Goal: Task Accomplishment & Management: Use online tool/utility

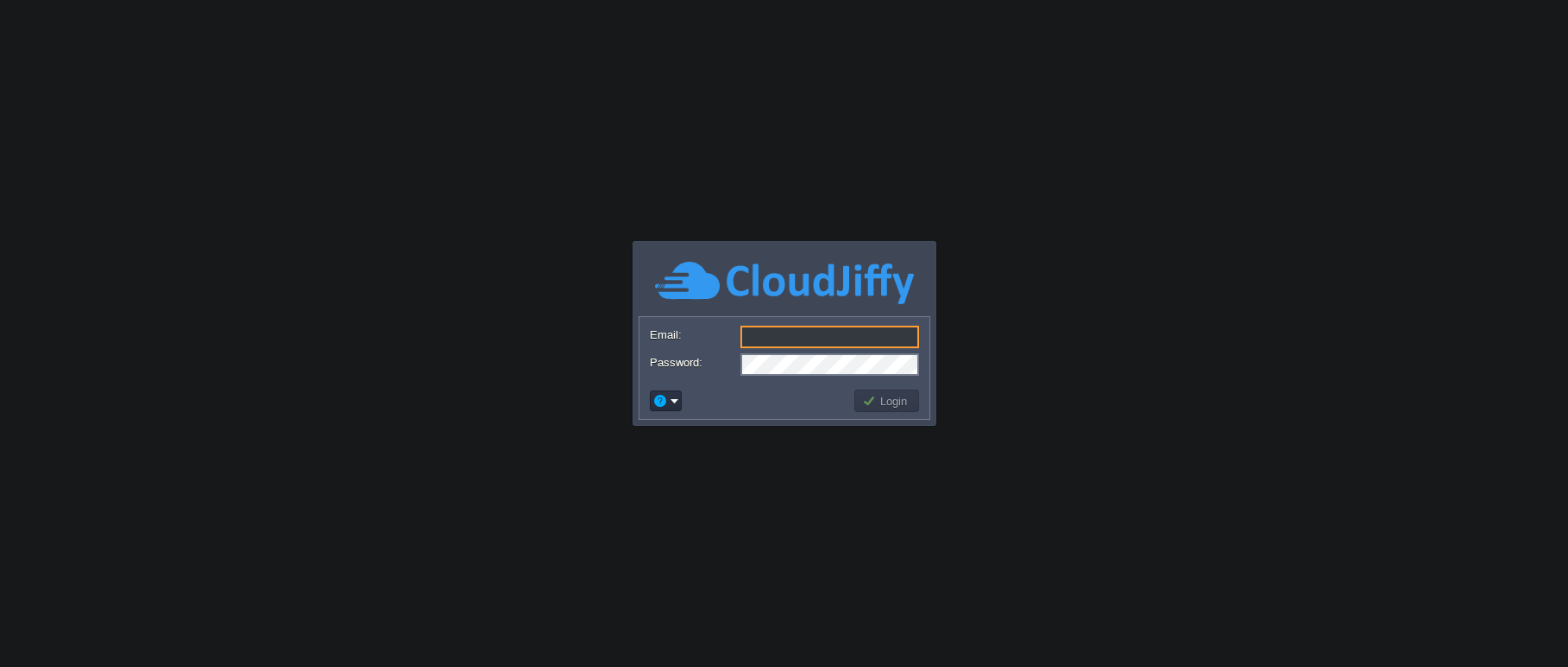
type input "[EMAIL_ADDRESS][DOMAIN_NAME]"
click at [786, 395] on td at bounding box center [749, 401] width 205 height 27
click at [873, 399] on button "Login" at bounding box center [887, 400] width 50 height 15
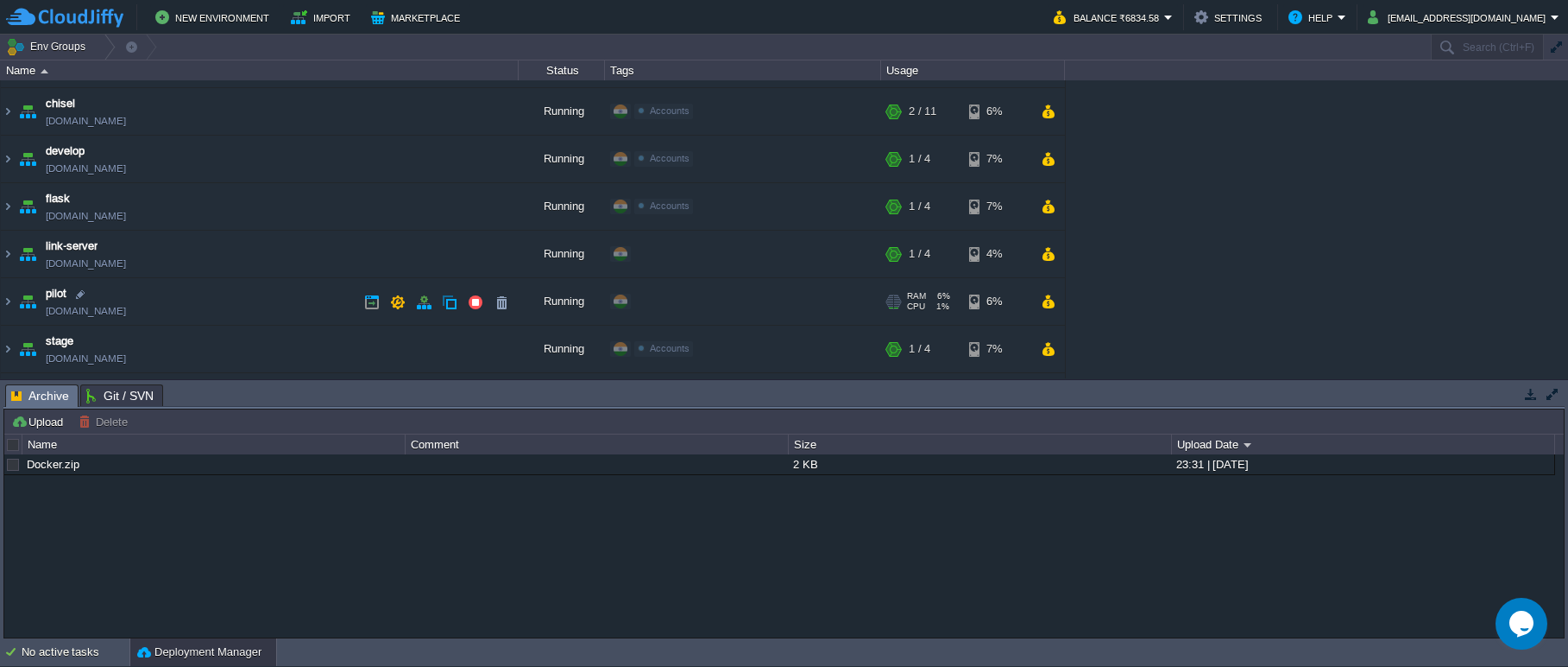
scroll to position [173, 0]
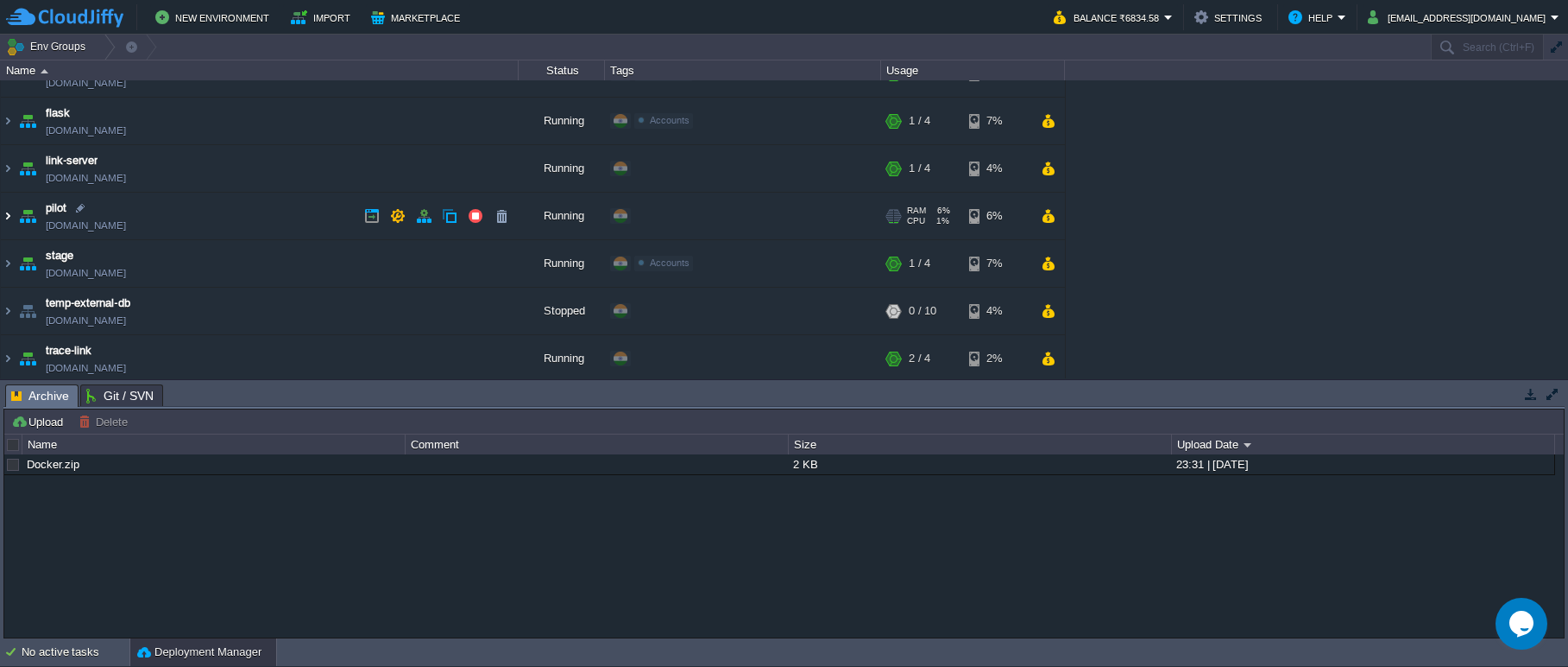
click at [6, 218] on img at bounding box center [7, 215] width 14 height 46
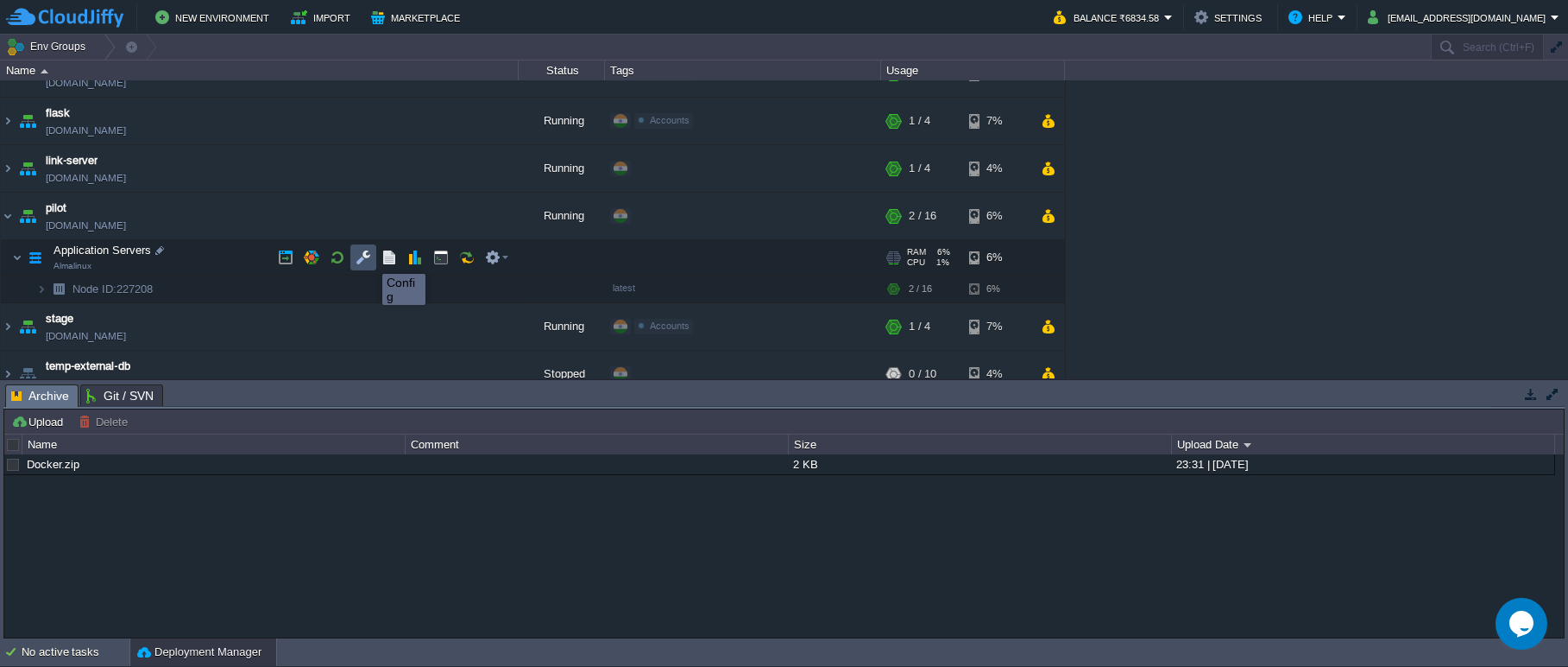
click at [363, 257] on button "button" at bounding box center [362, 257] width 15 height 15
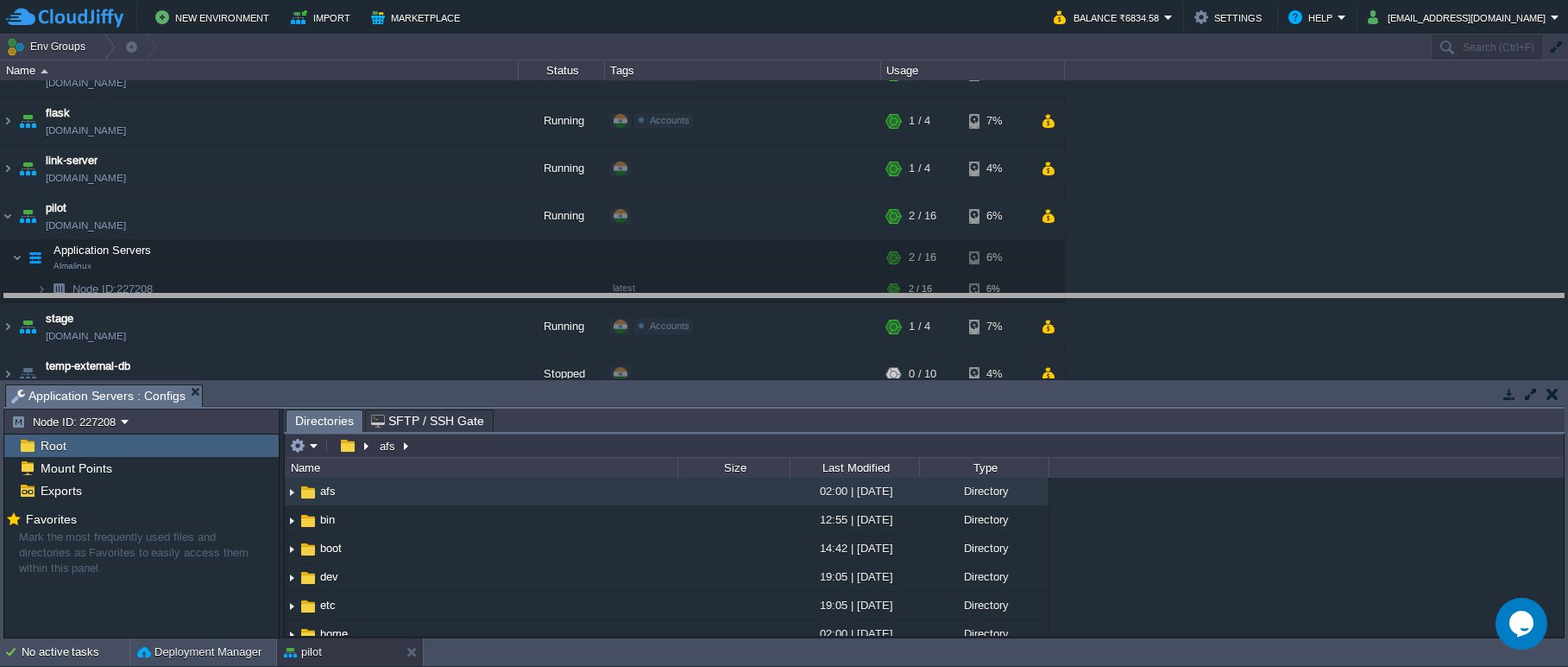
drag, startPoint x: 760, startPoint y: 390, endPoint x: 744, endPoint y: 300, distance: 91.4
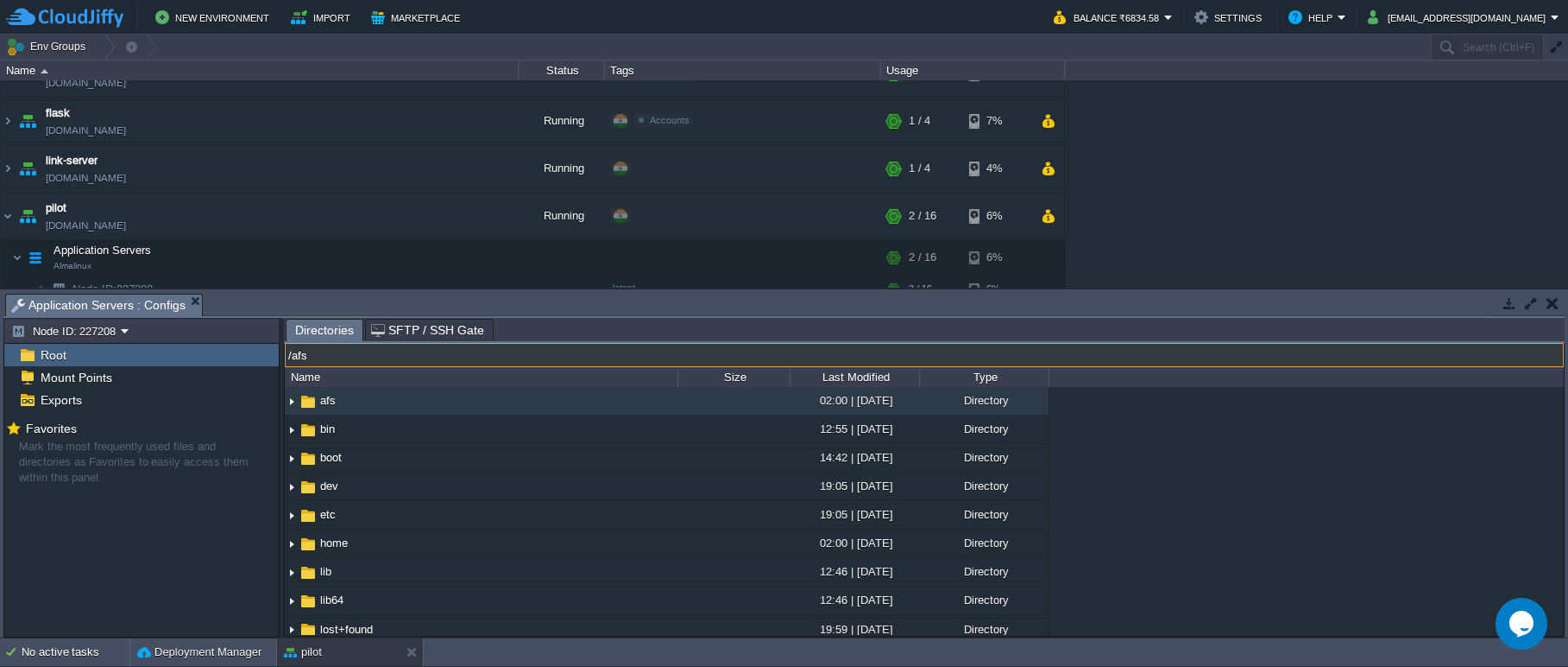
click at [429, 358] on input "/afs" at bounding box center [924, 354] width 1278 height 25
type input "/usr/share/nginx/html"
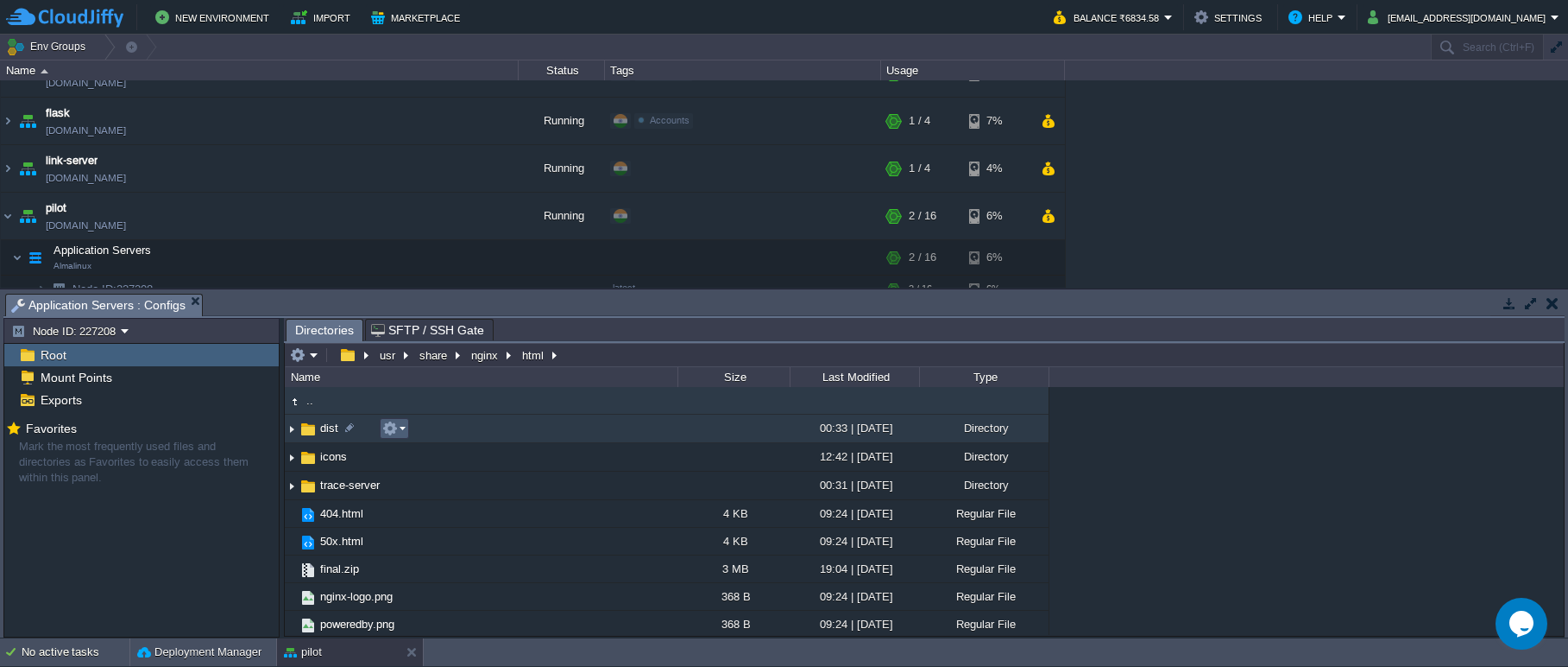
click at [406, 431] on td at bounding box center [394, 428] width 29 height 21
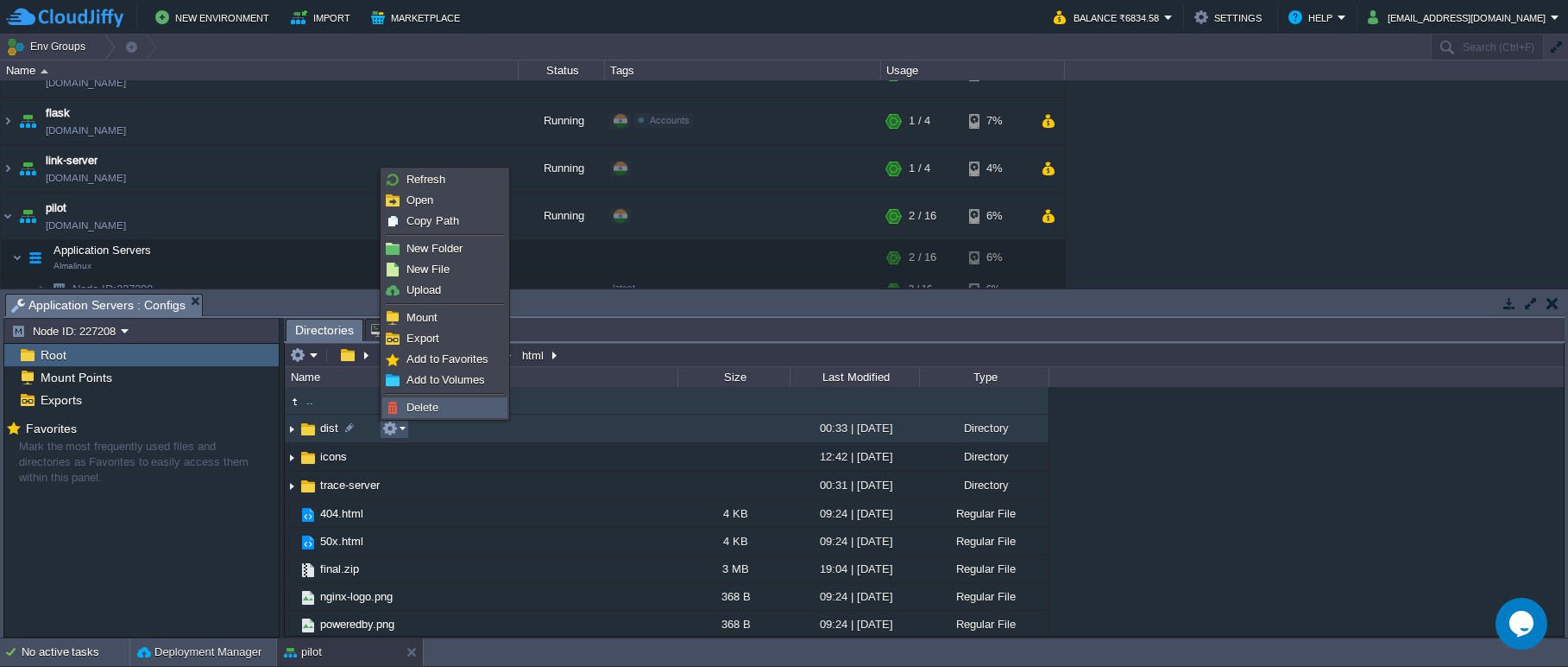
click at [425, 413] on span "Delete" at bounding box center [422, 407] width 32 height 13
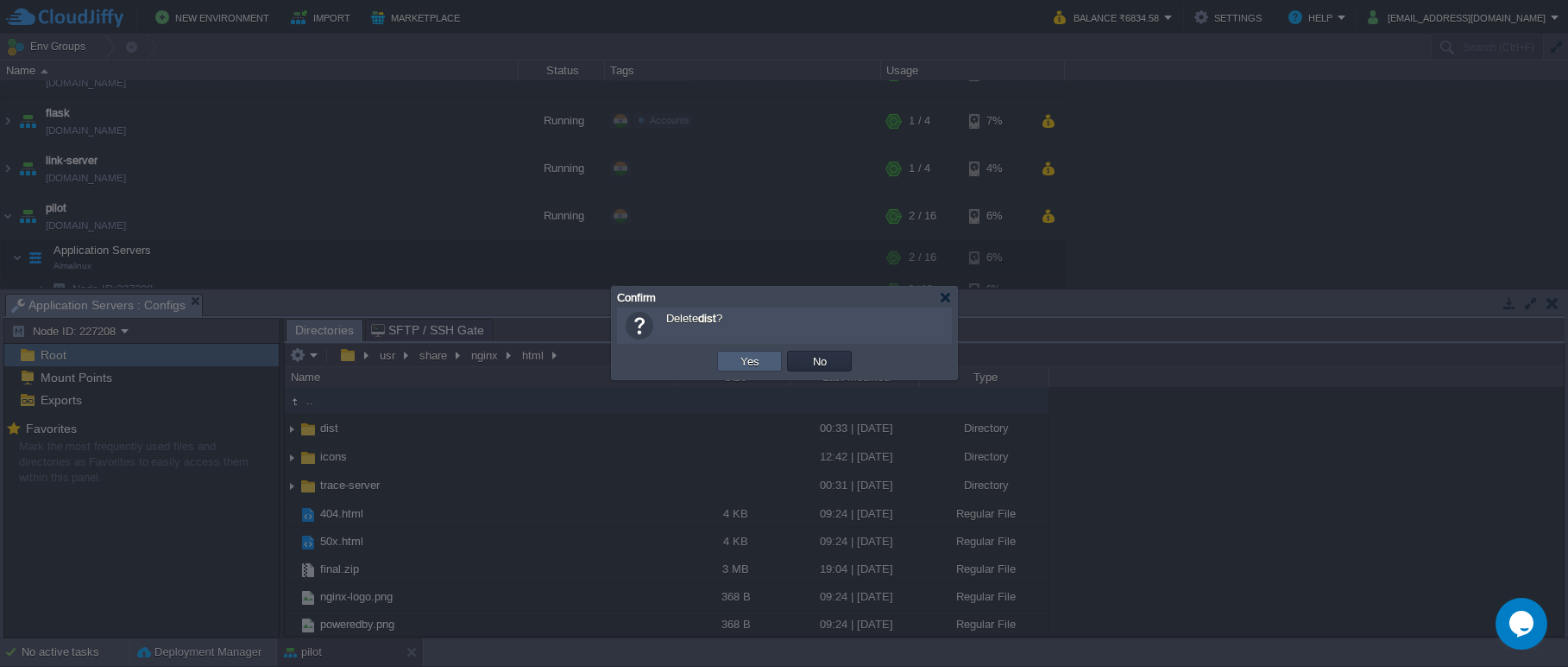
click at [742, 364] on button "Yes" at bounding box center [749, 361] width 29 height 15
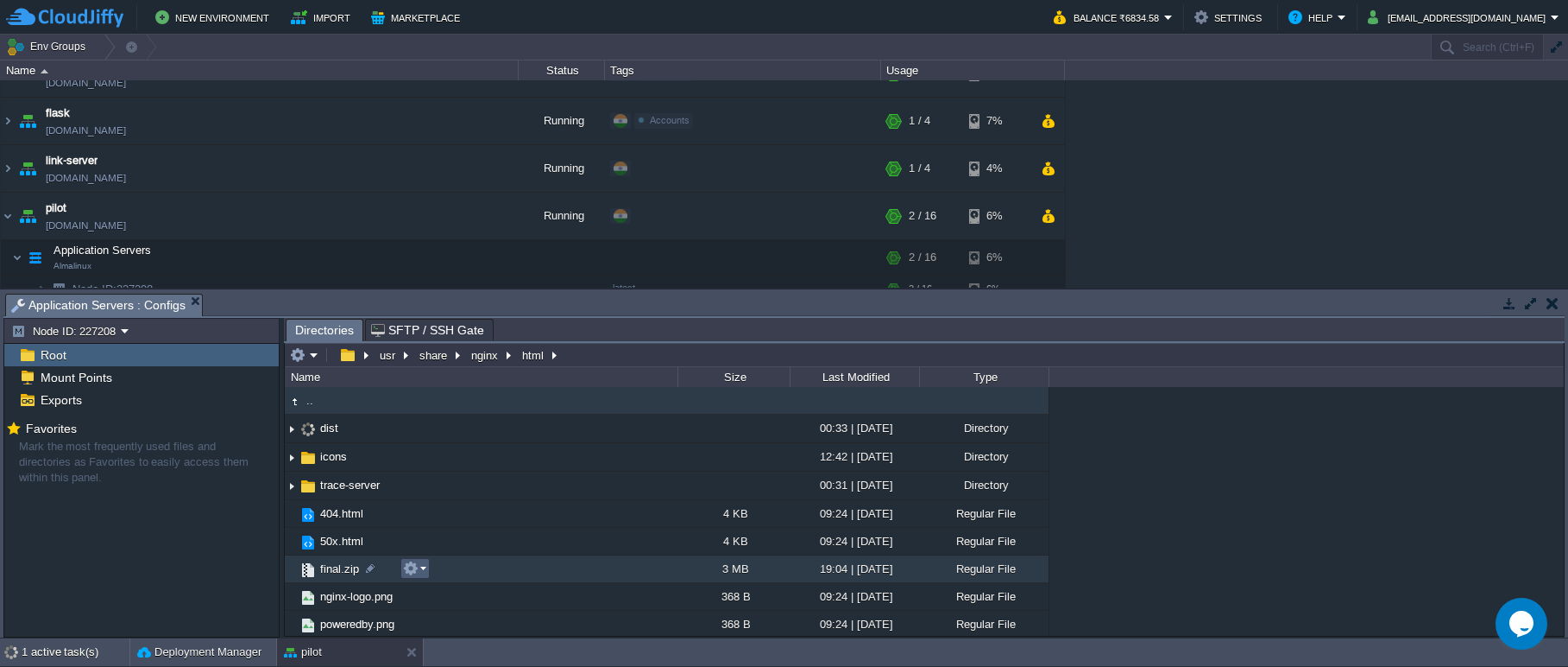
click at [421, 568] on em at bounding box center [415, 568] width 24 height 15
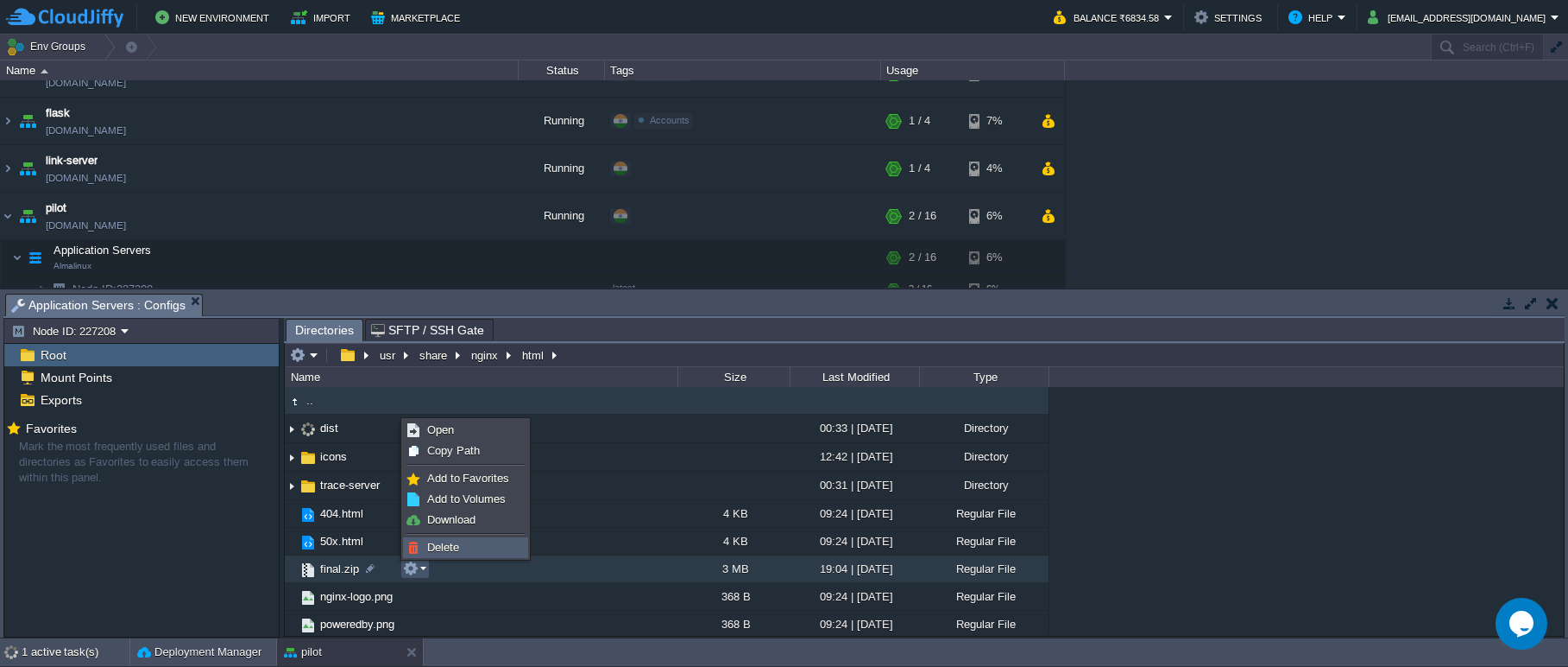
click at [441, 543] on span "Delete" at bounding box center [443, 547] width 32 height 13
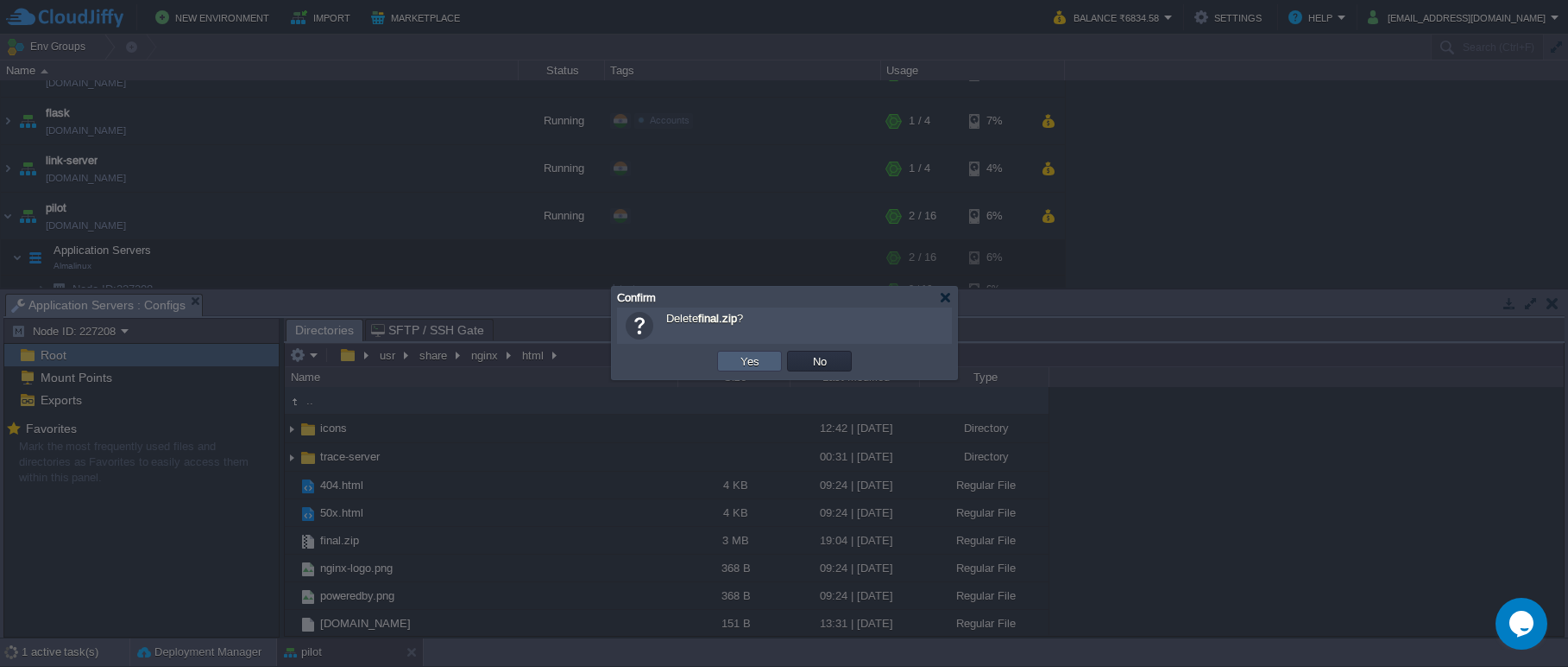
click at [728, 364] on td "Yes" at bounding box center [748, 361] width 65 height 21
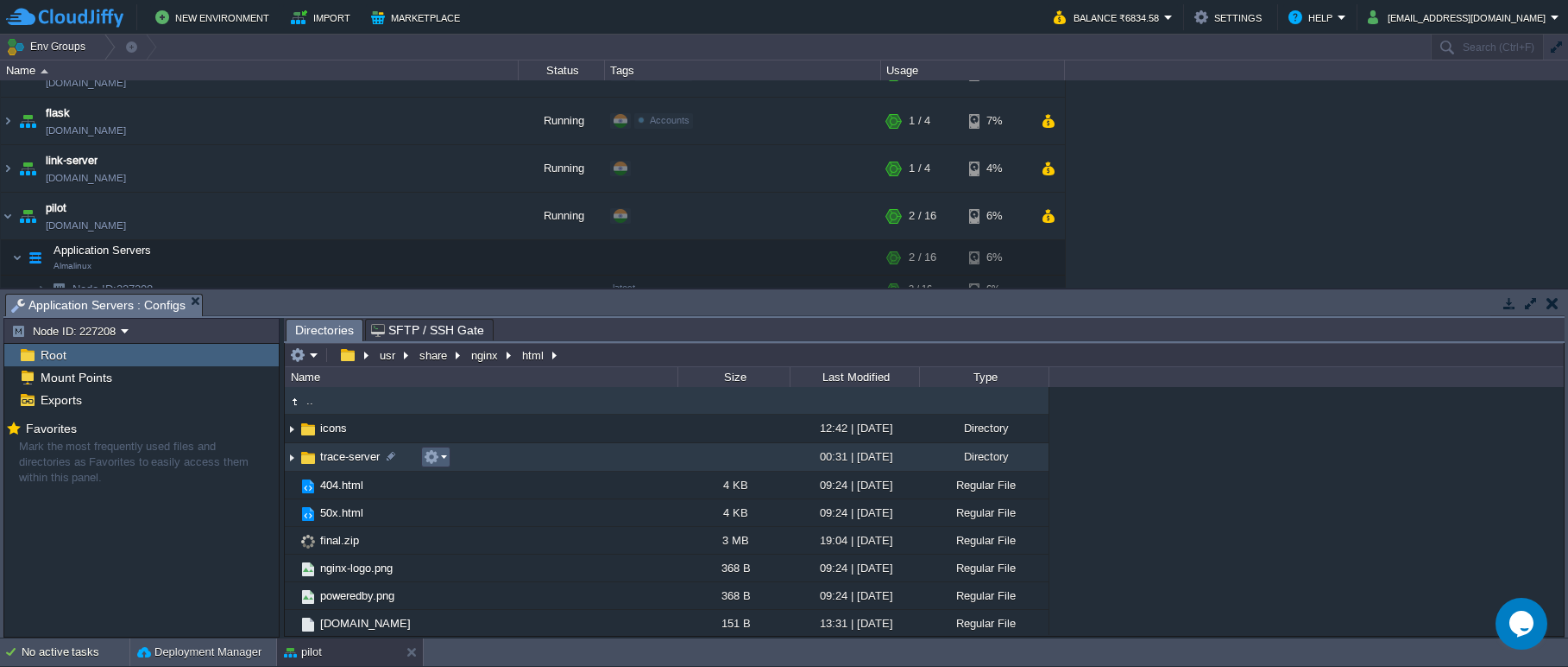
click at [445, 464] on em at bounding box center [435, 457] width 24 height 15
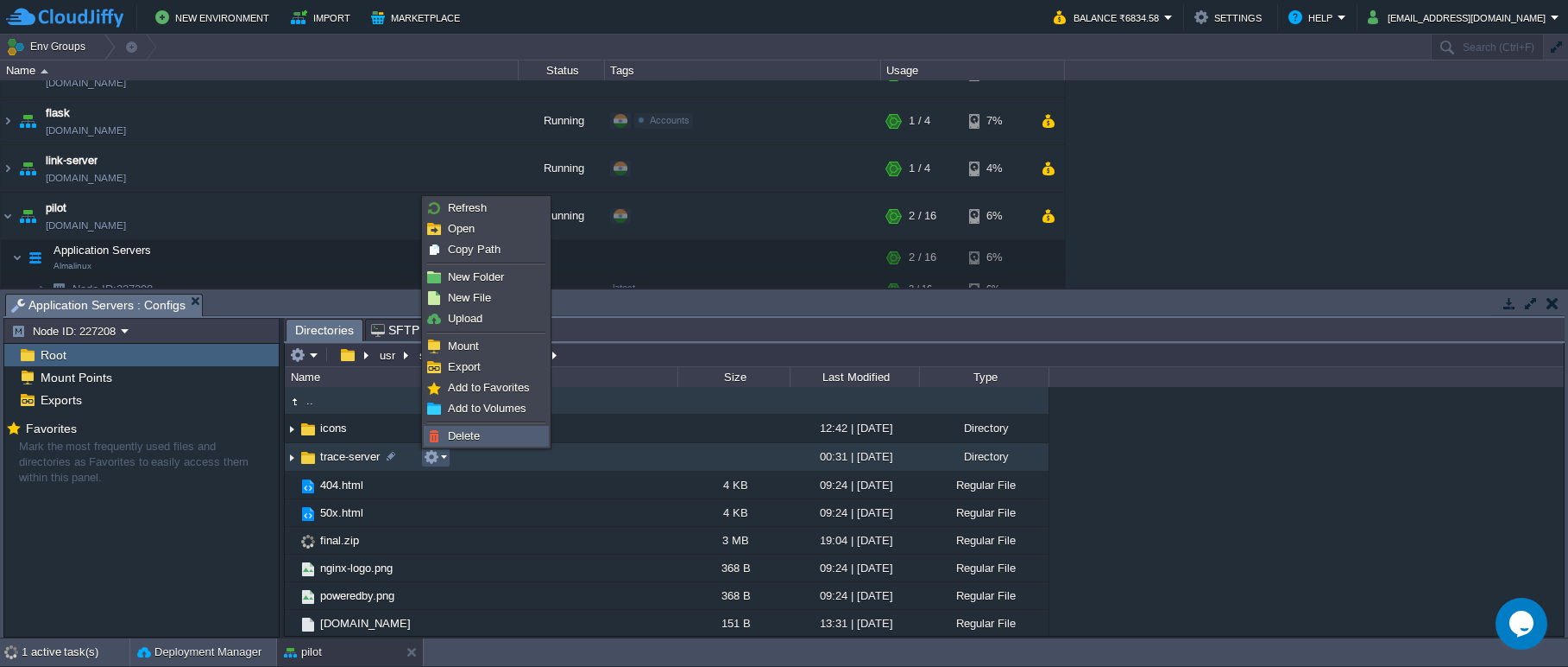
click at [473, 436] on span "Delete" at bounding box center [463, 436] width 32 height 13
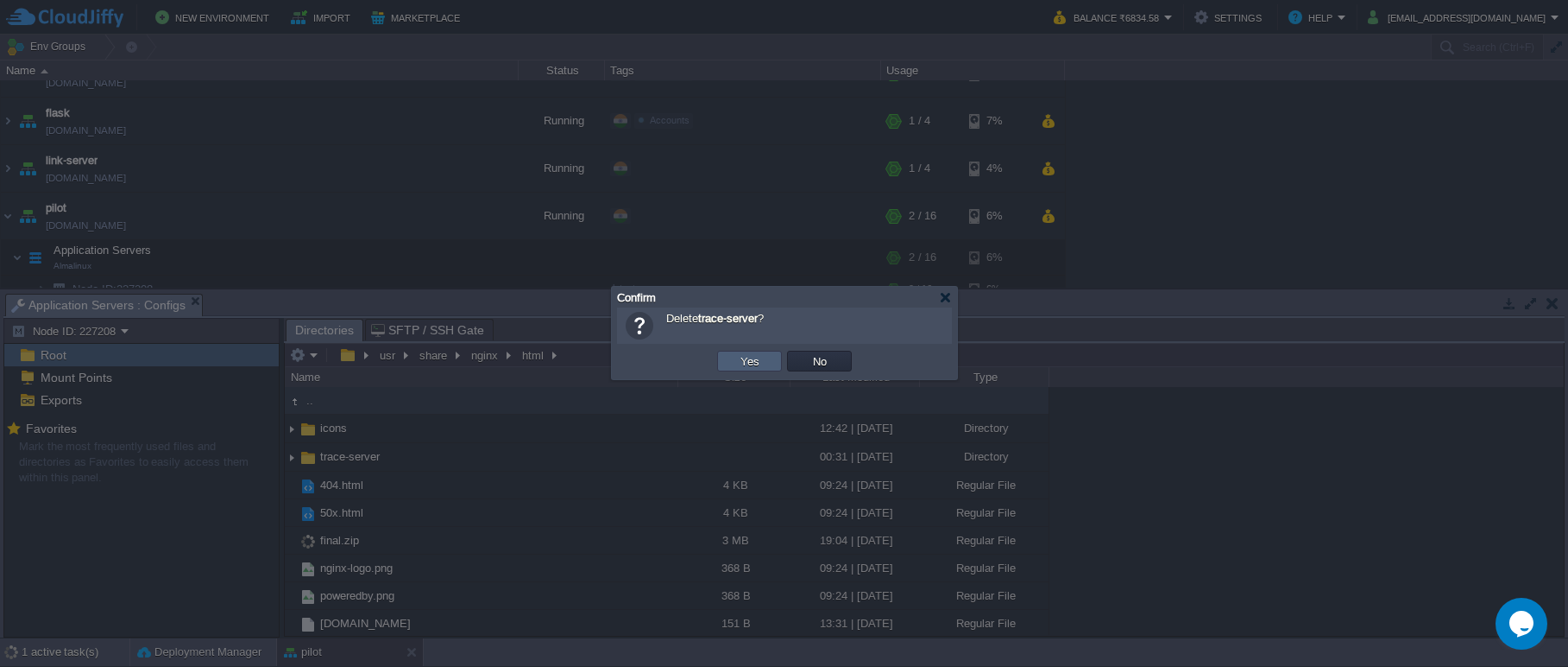
click at [724, 363] on td "Yes" at bounding box center [748, 361] width 65 height 21
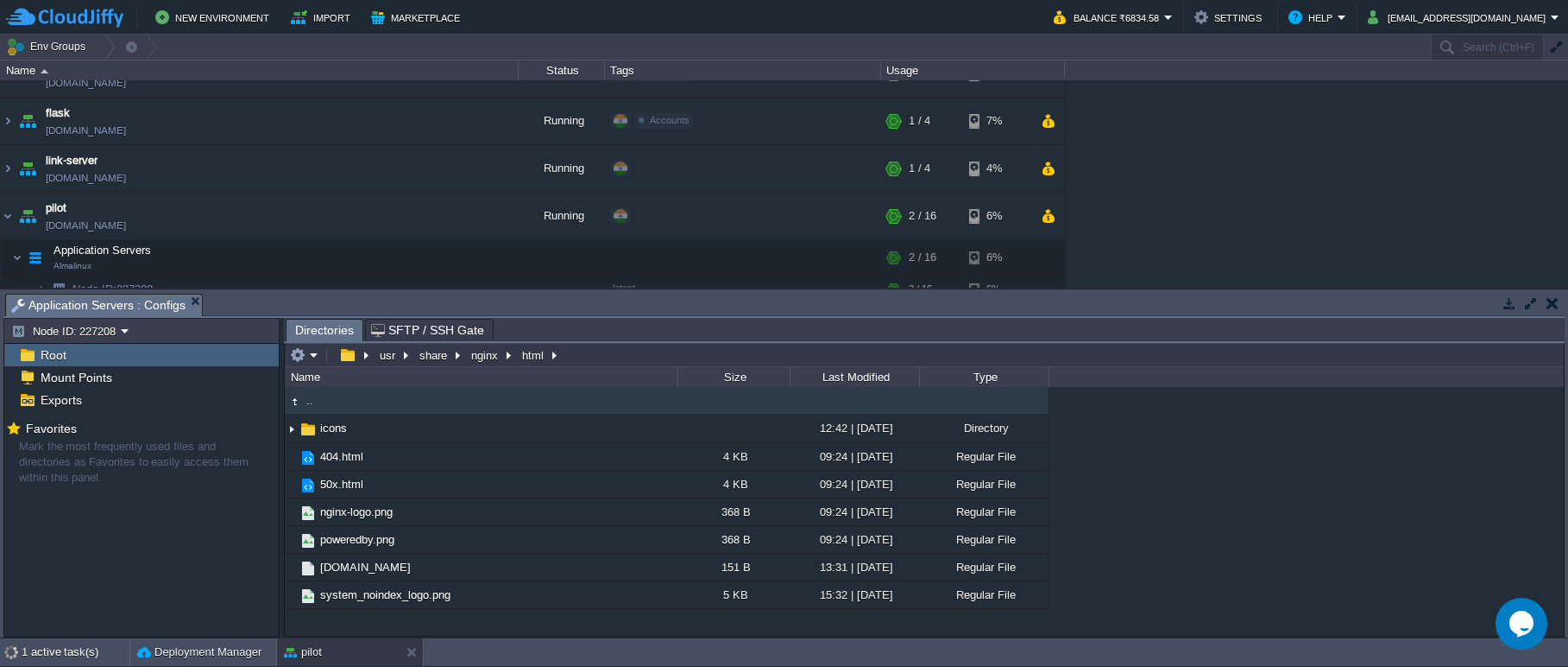
type input "/usr/share/nginx/html"
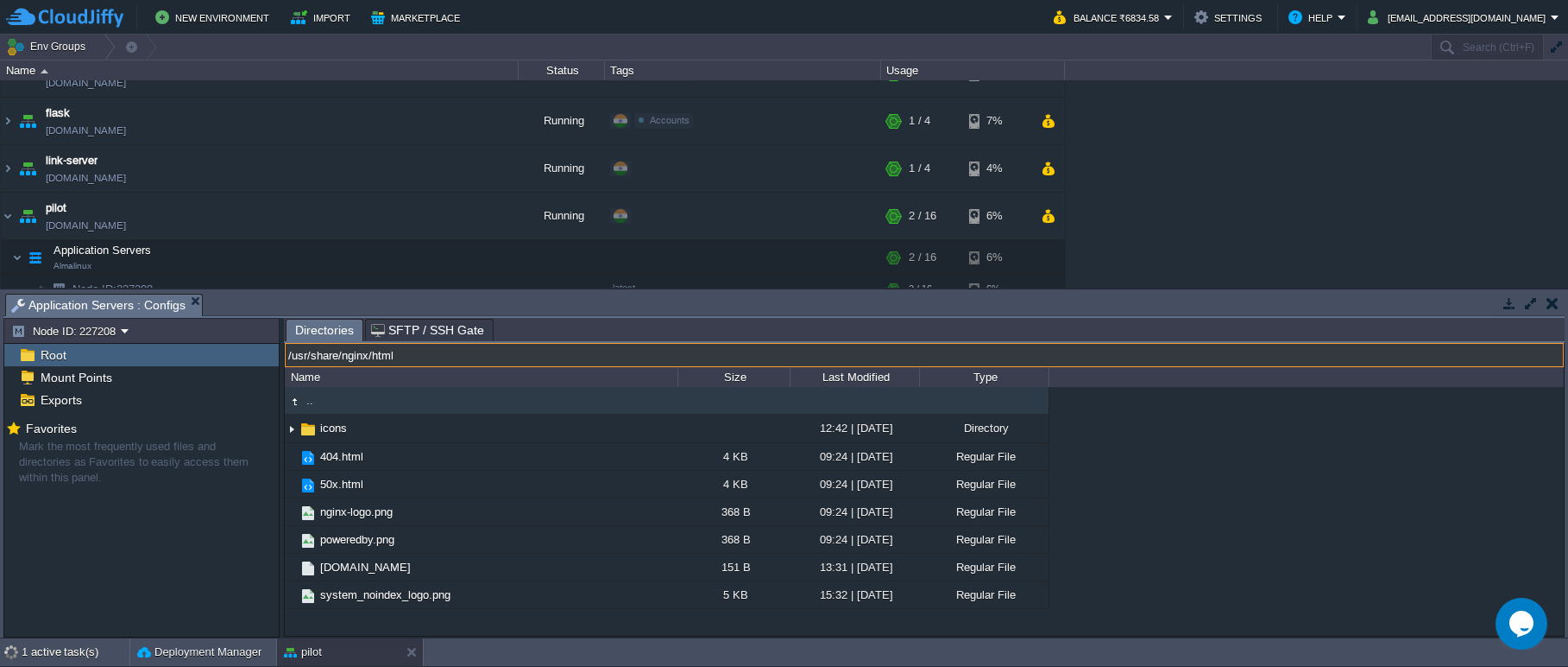
click at [614, 360] on input "/usr/share/nginx/html" at bounding box center [924, 354] width 1278 height 25
click at [314, 401] on span ".." at bounding box center [310, 400] width 12 height 15
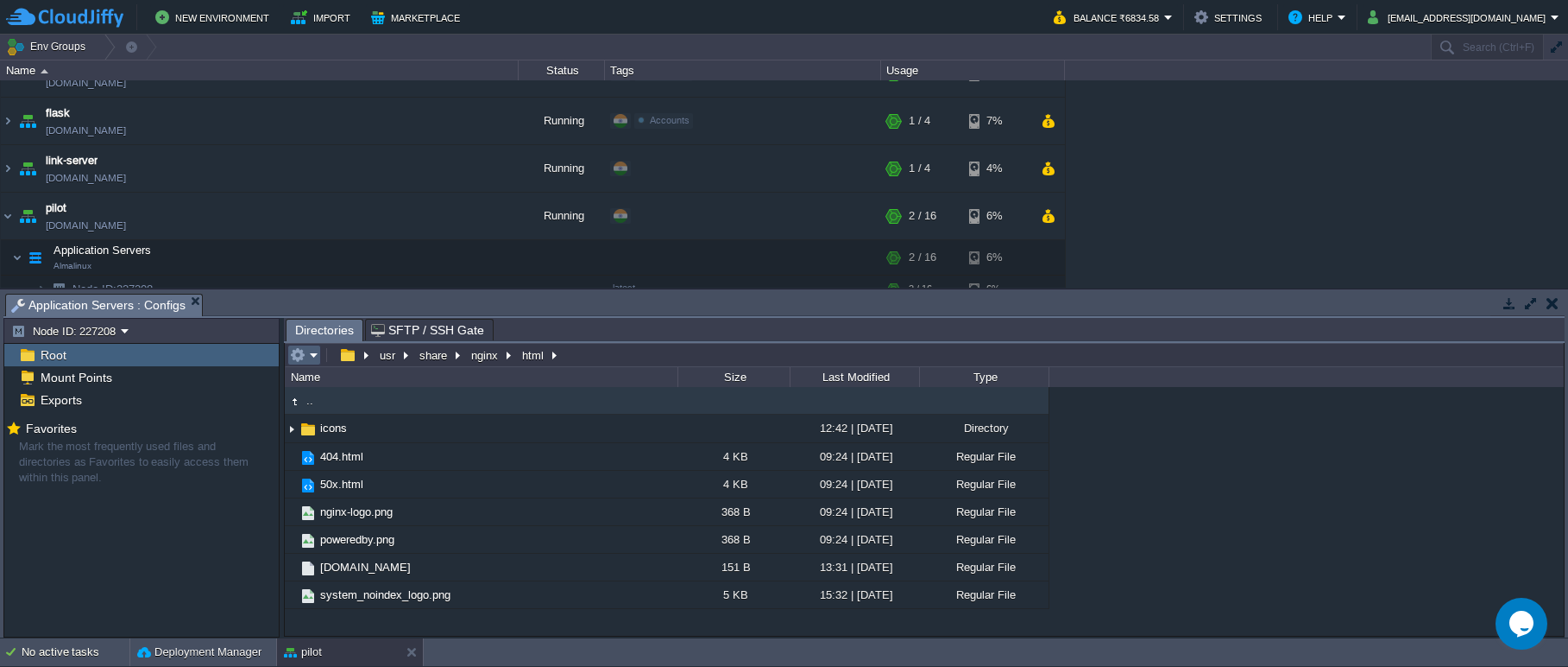
click at [314, 361] on em at bounding box center [303, 354] width 28 height 15
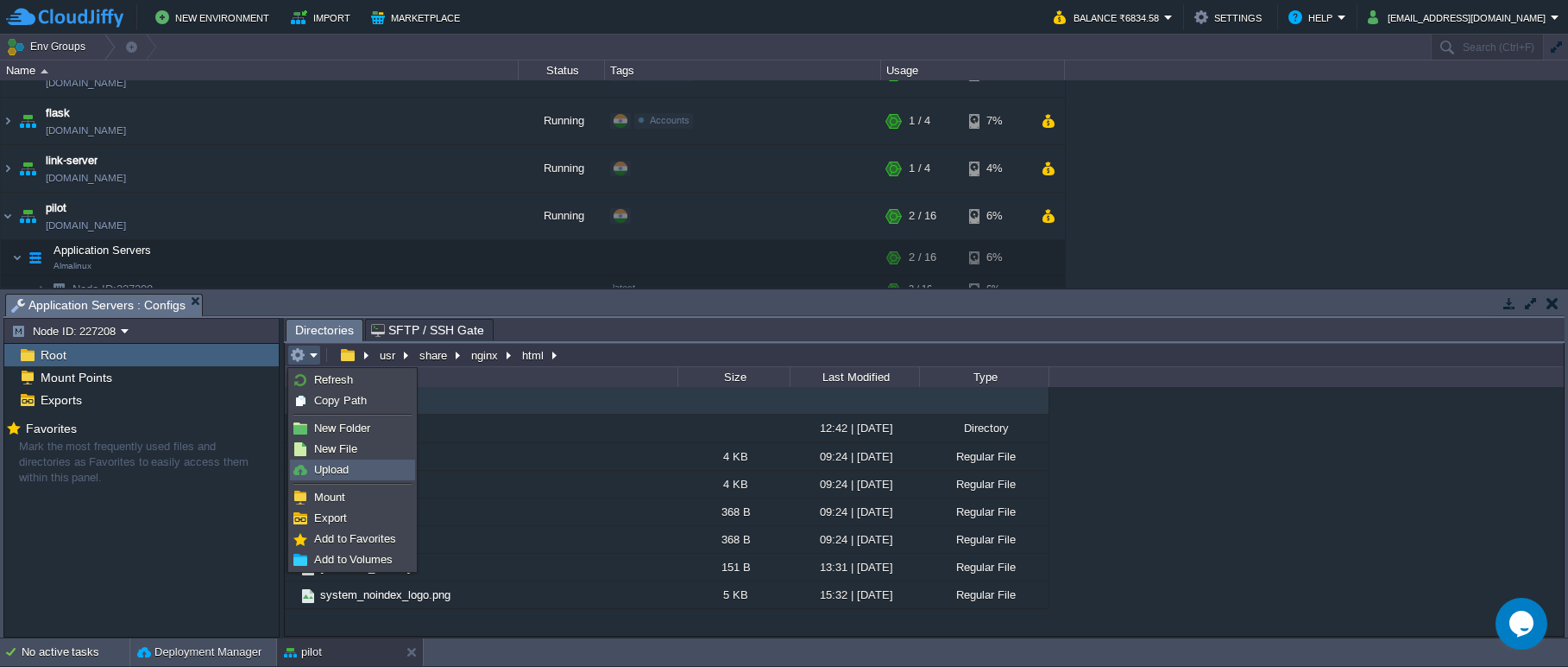
click at [358, 467] on link "Upload" at bounding box center [352, 469] width 124 height 19
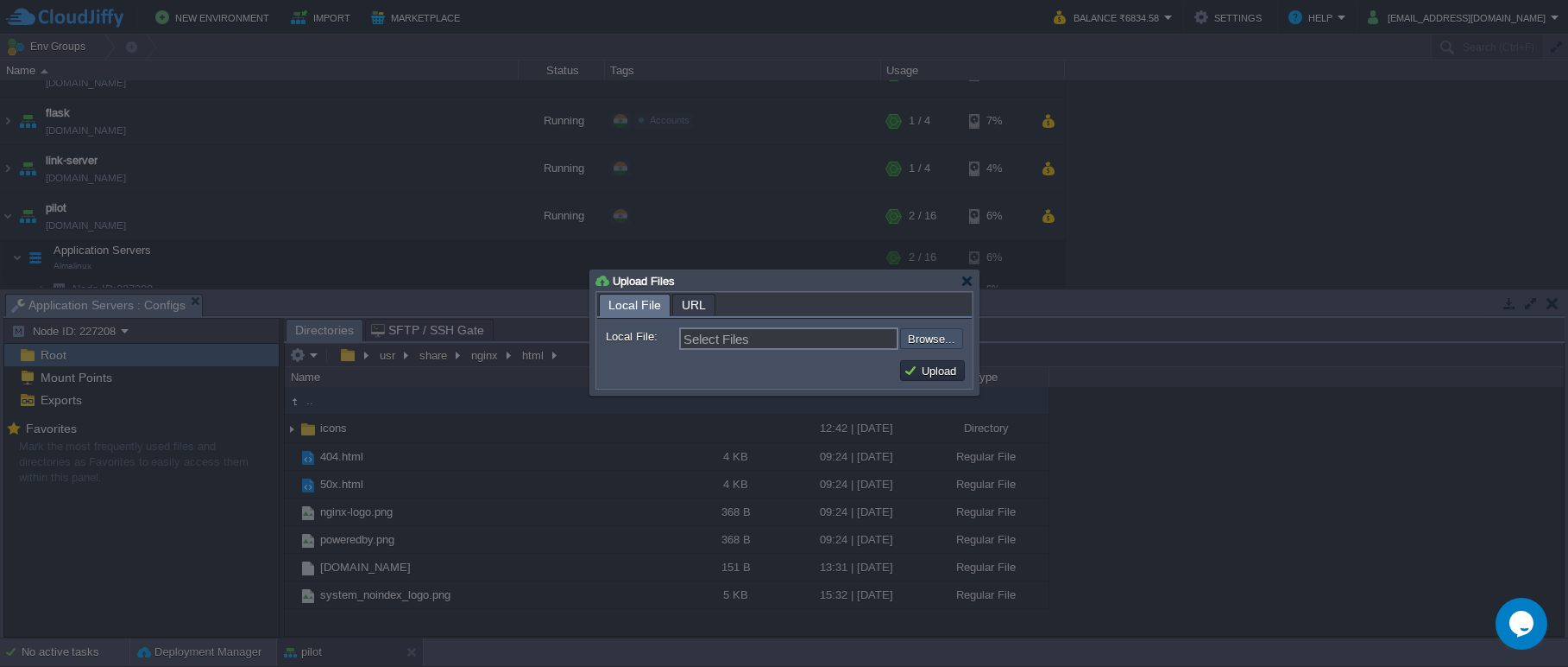
click at [911, 338] on input "file" at bounding box center [854, 338] width 219 height 21
type input "C:\fakepath\final.zip"
type input "final.zip"
click at [941, 371] on button "Upload" at bounding box center [932, 370] width 57 height 15
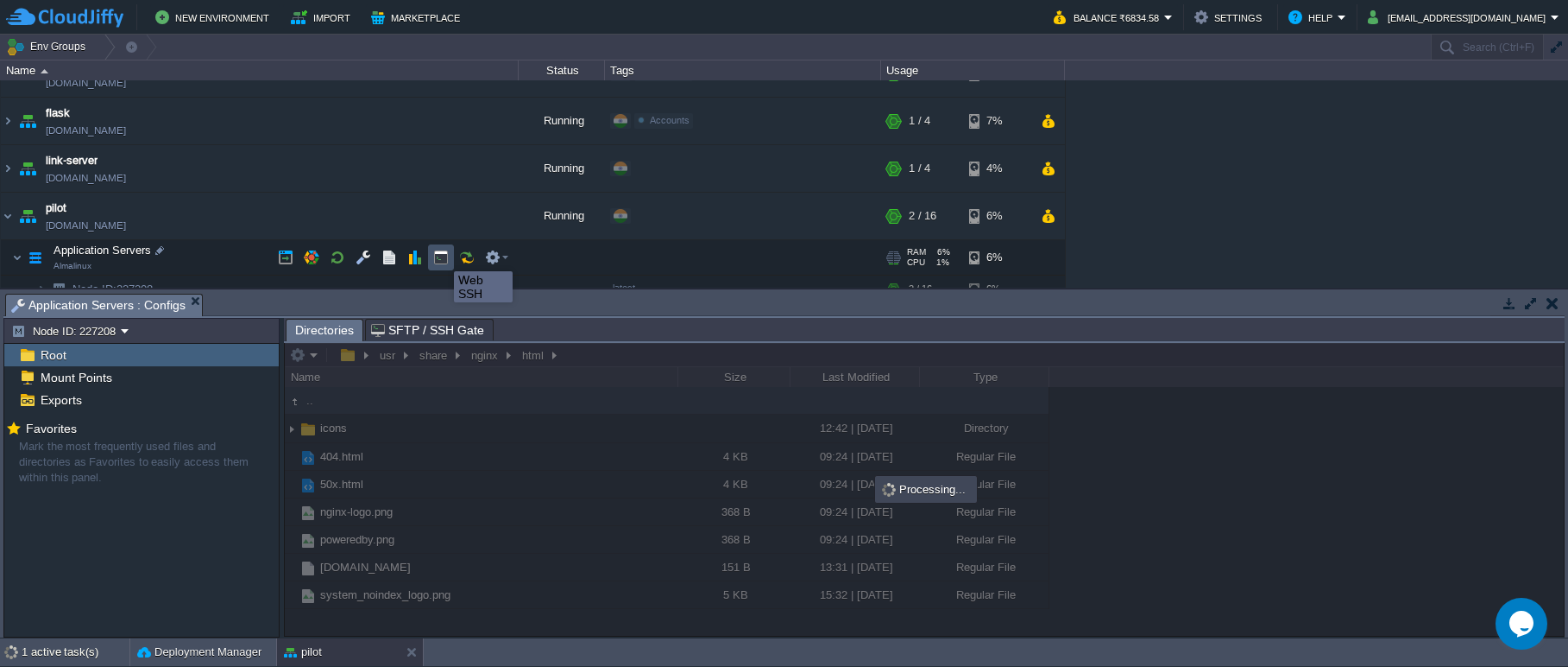
click at [441, 255] on button "button" at bounding box center [441, 257] width 15 height 15
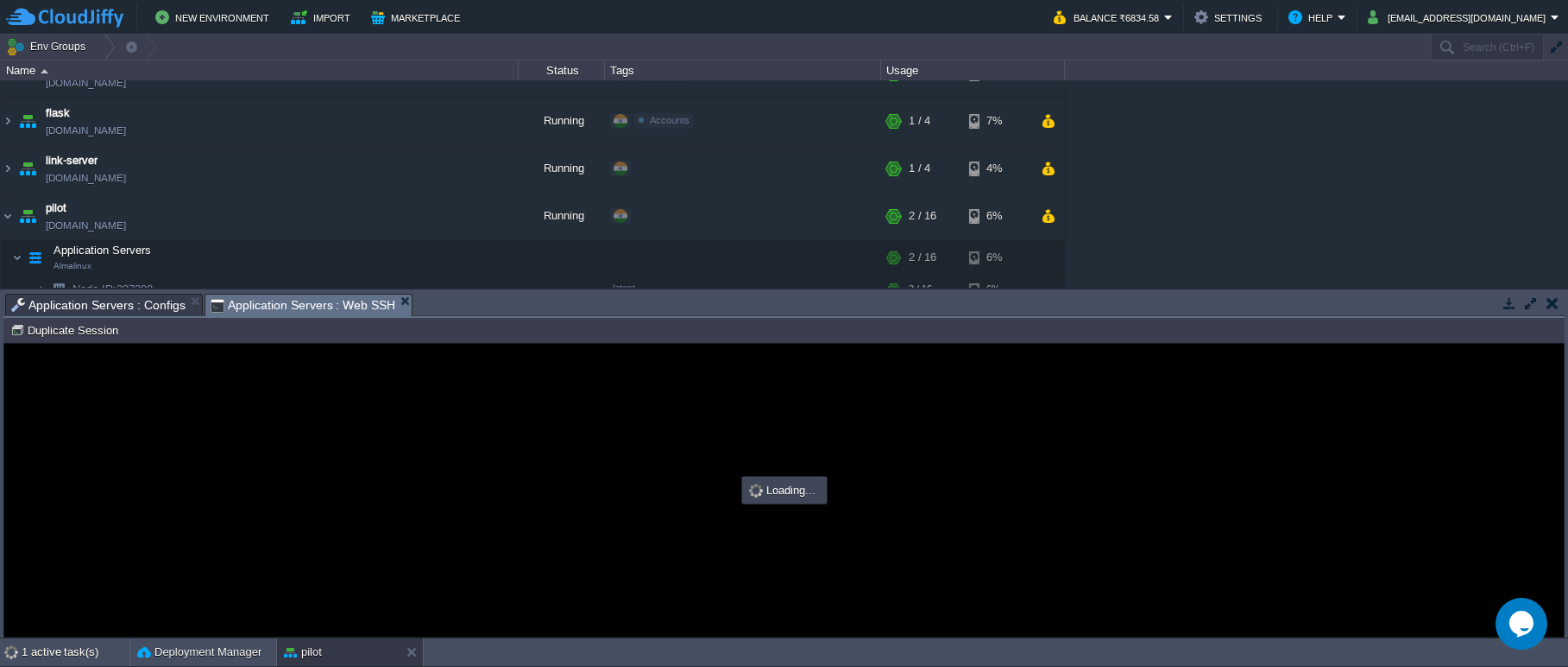
scroll to position [0, 0]
type input "#000000"
click at [165, 310] on span "Application Servers : Configs" at bounding box center [97, 304] width 174 height 21
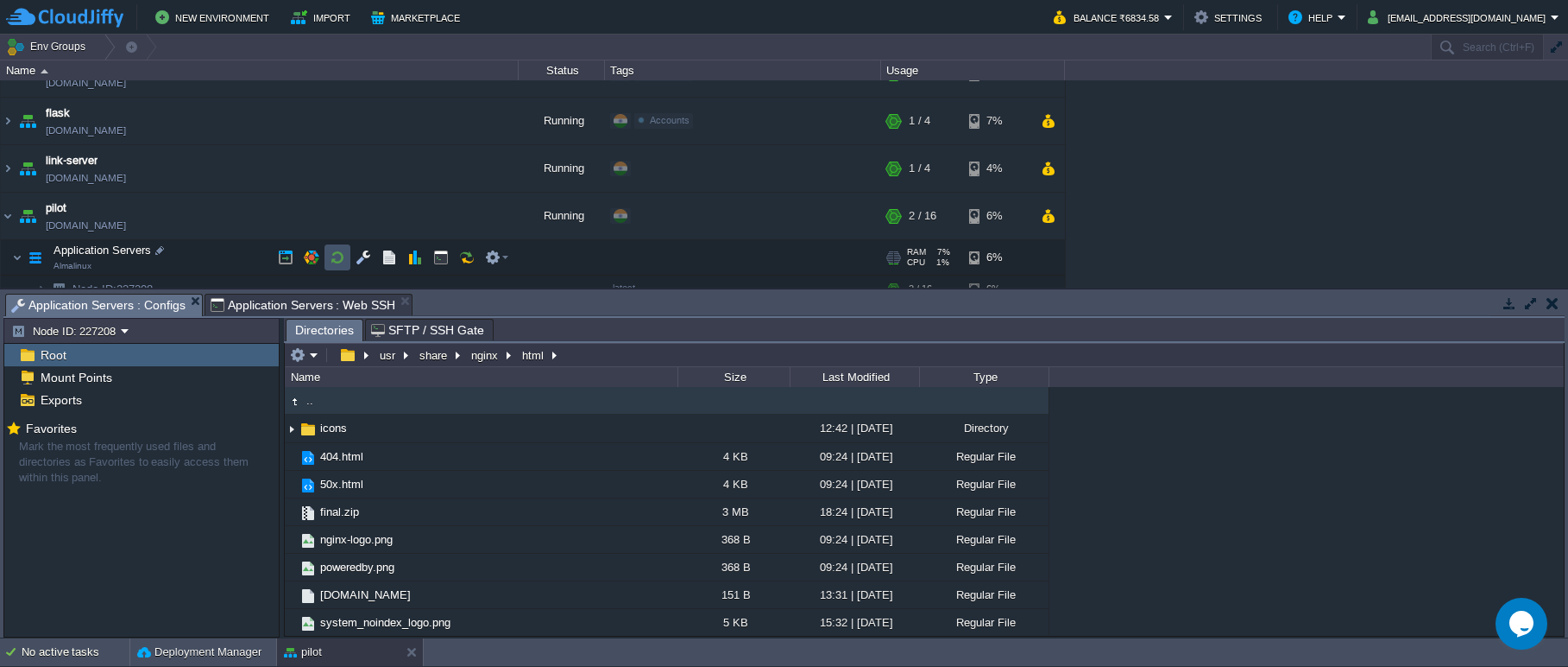
click at [336, 255] on button "button" at bounding box center [337, 257] width 15 height 15
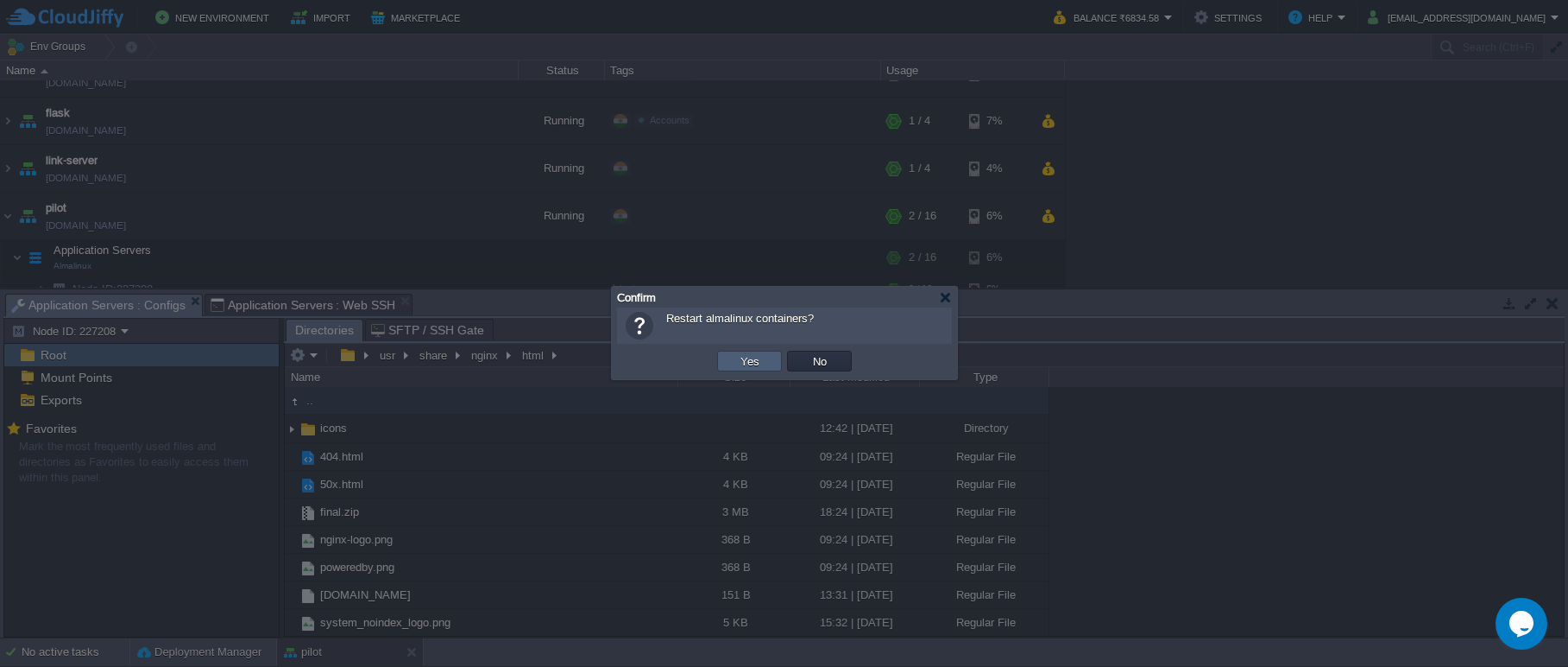
click at [769, 356] on td "Yes" at bounding box center [748, 361] width 65 height 21
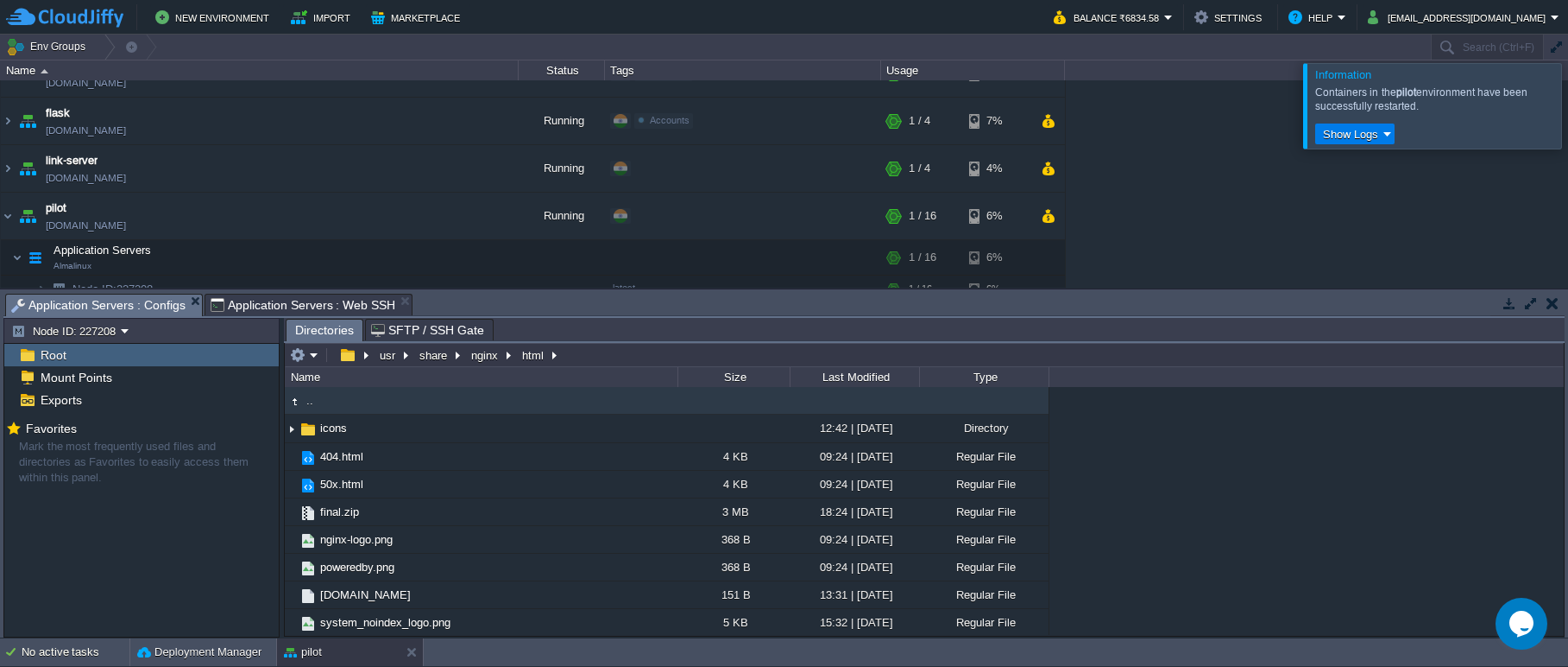
click at [1567, 102] on div at bounding box center [1588, 105] width 0 height 85
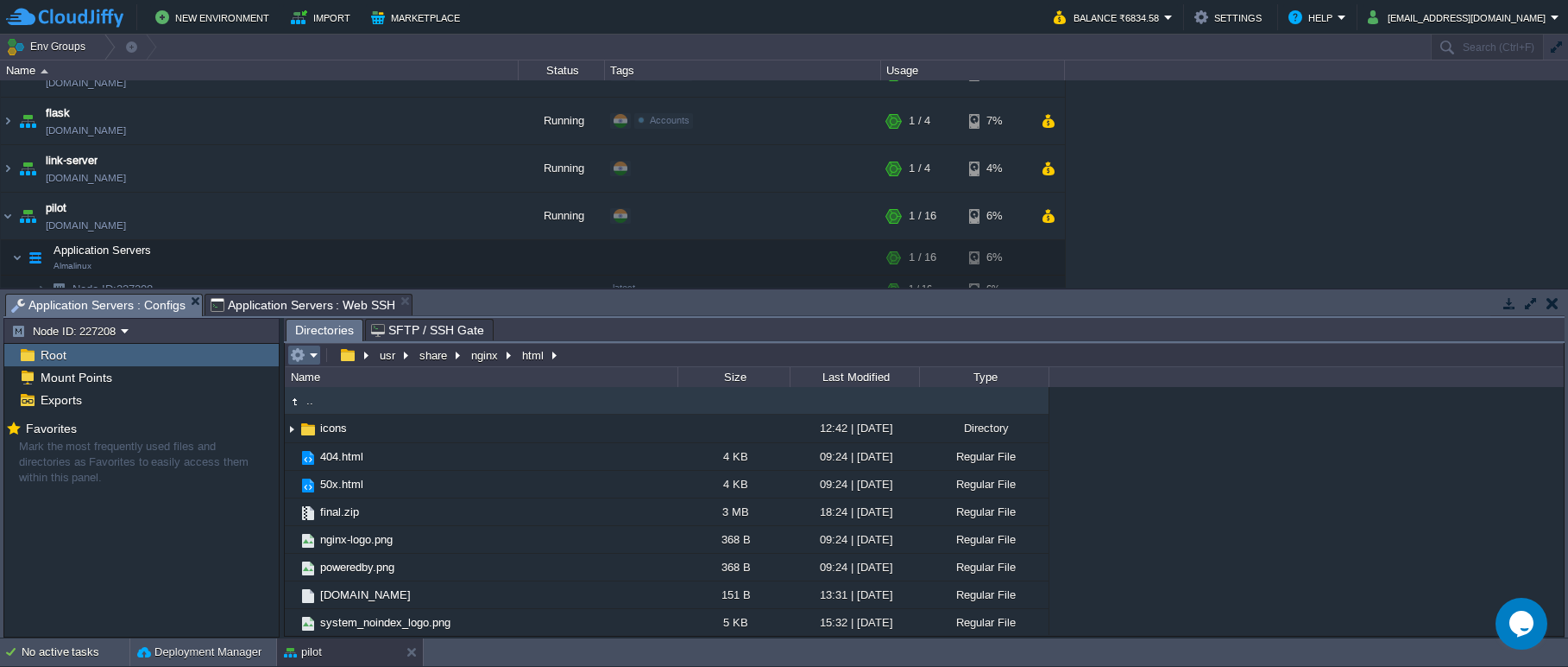
click at [321, 361] on table at bounding box center [306, 354] width 36 height 21
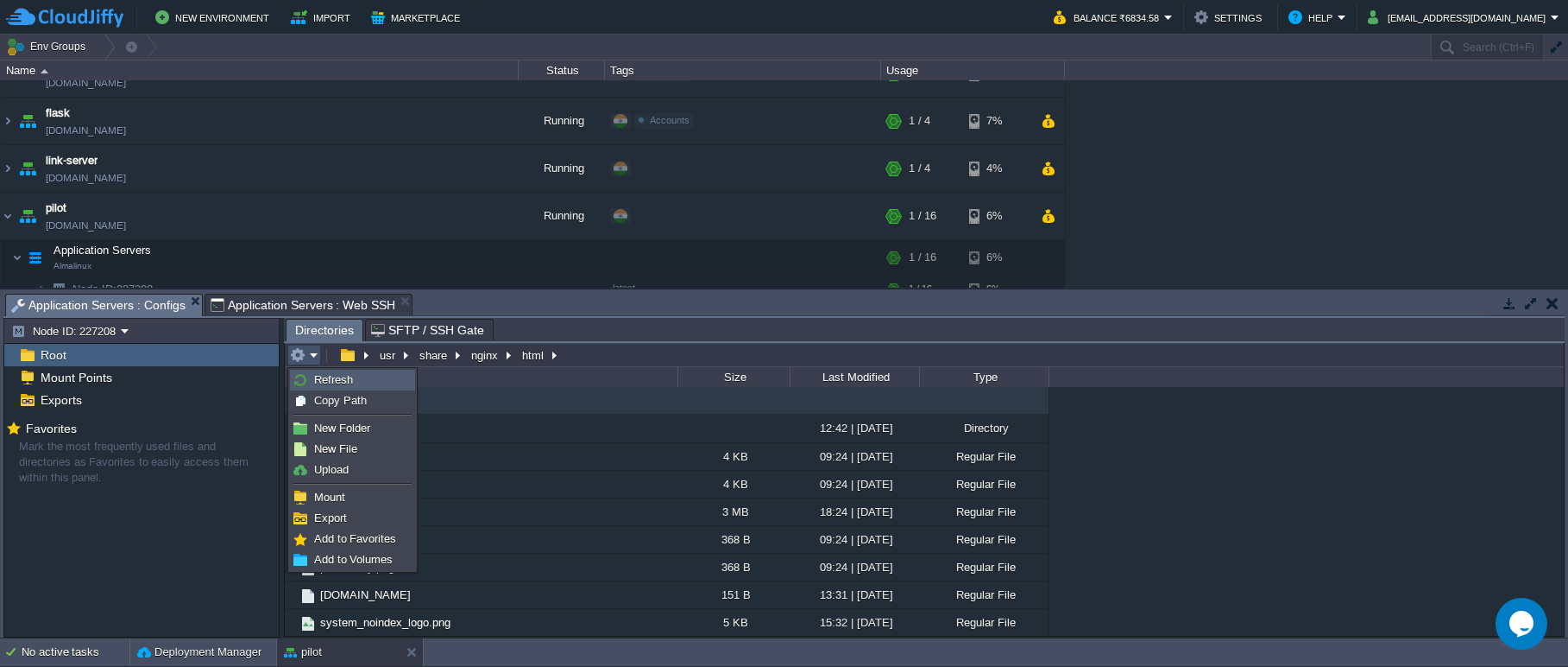
click at [333, 378] on span "Refresh" at bounding box center [333, 379] width 39 height 13
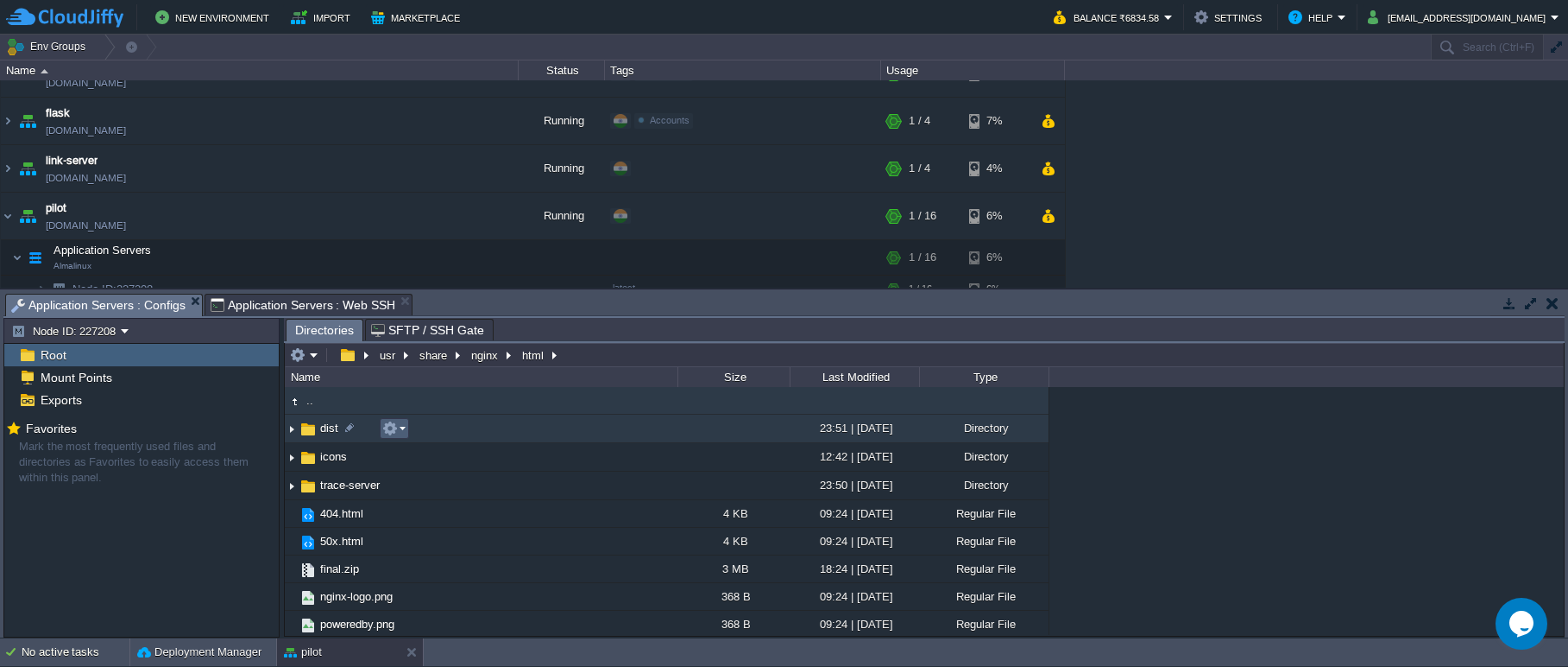
click at [403, 432] on em at bounding box center [394, 427] width 24 height 15
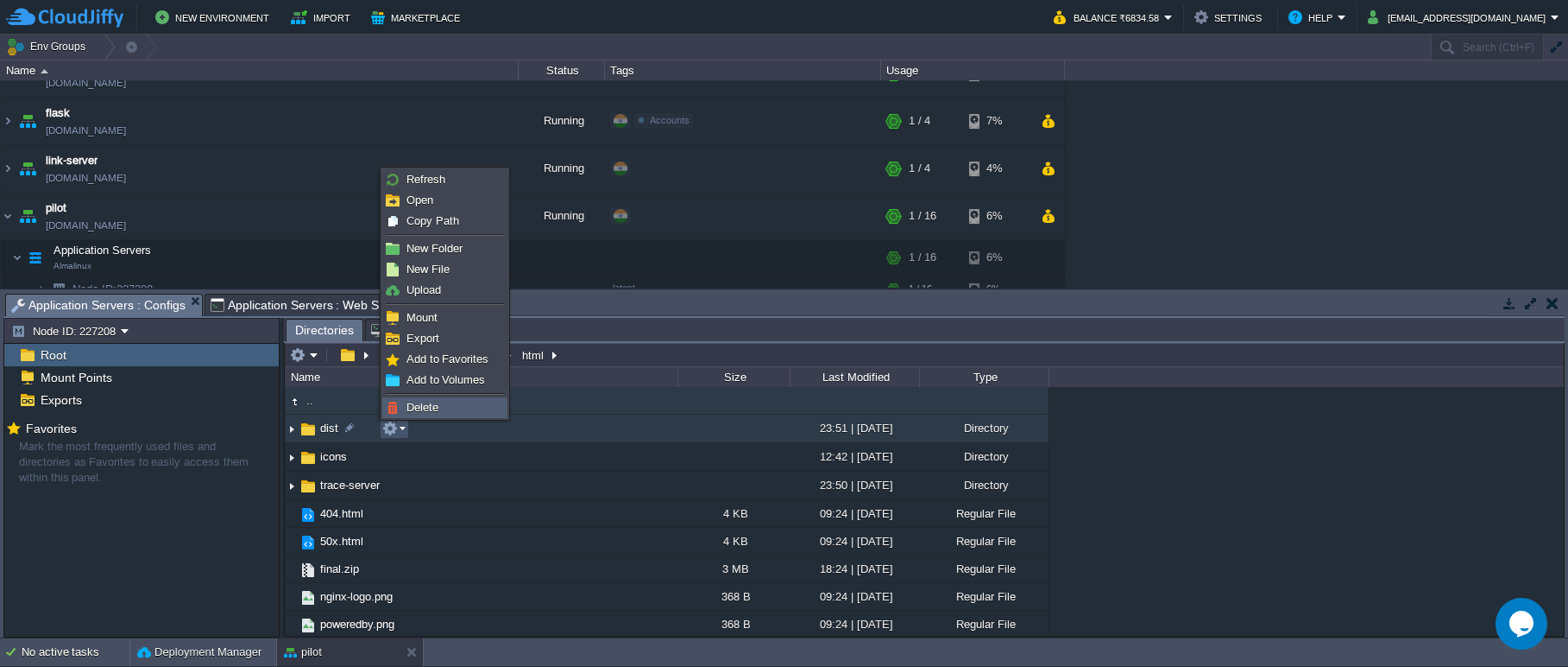
click at [407, 409] on span "Delete" at bounding box center [422, 407] width 32 height 13
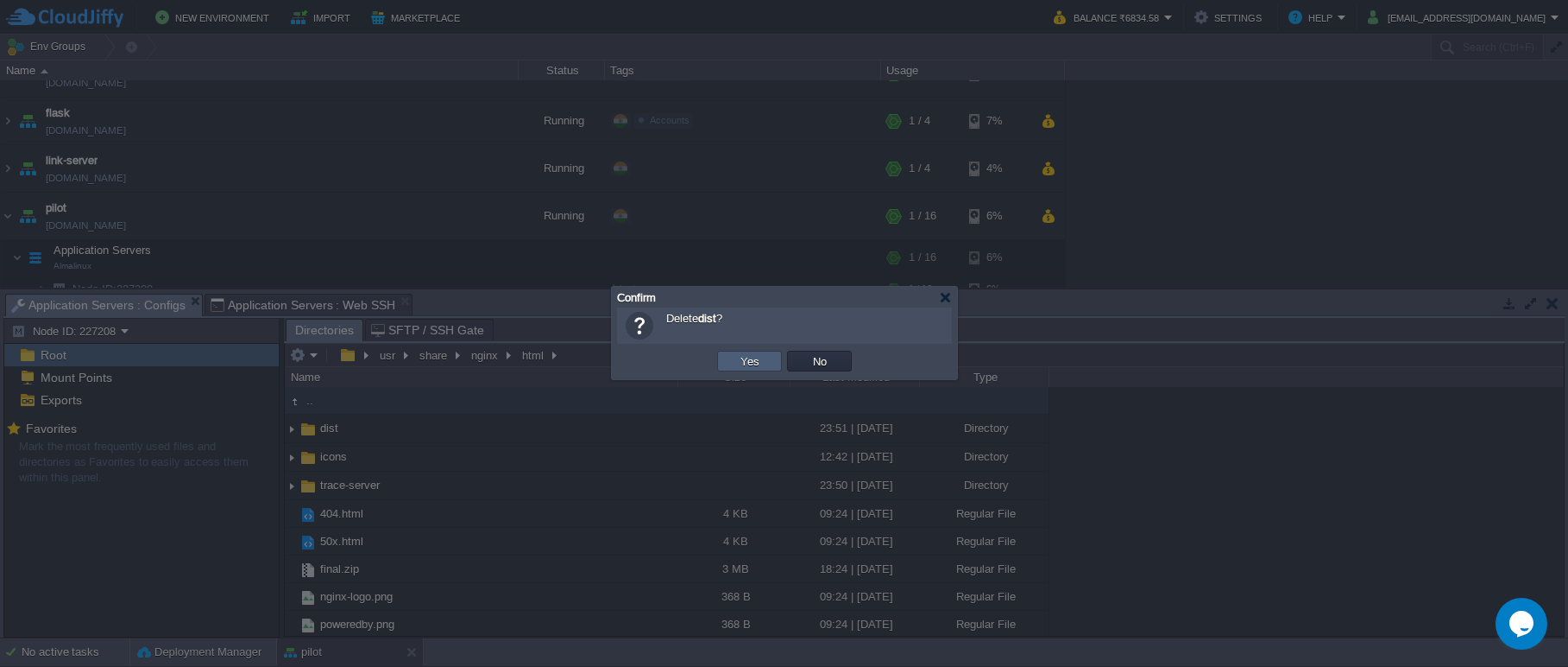
click at [732, 357] on td "Yes" at bounding box center [748, 361] width 65 height 21
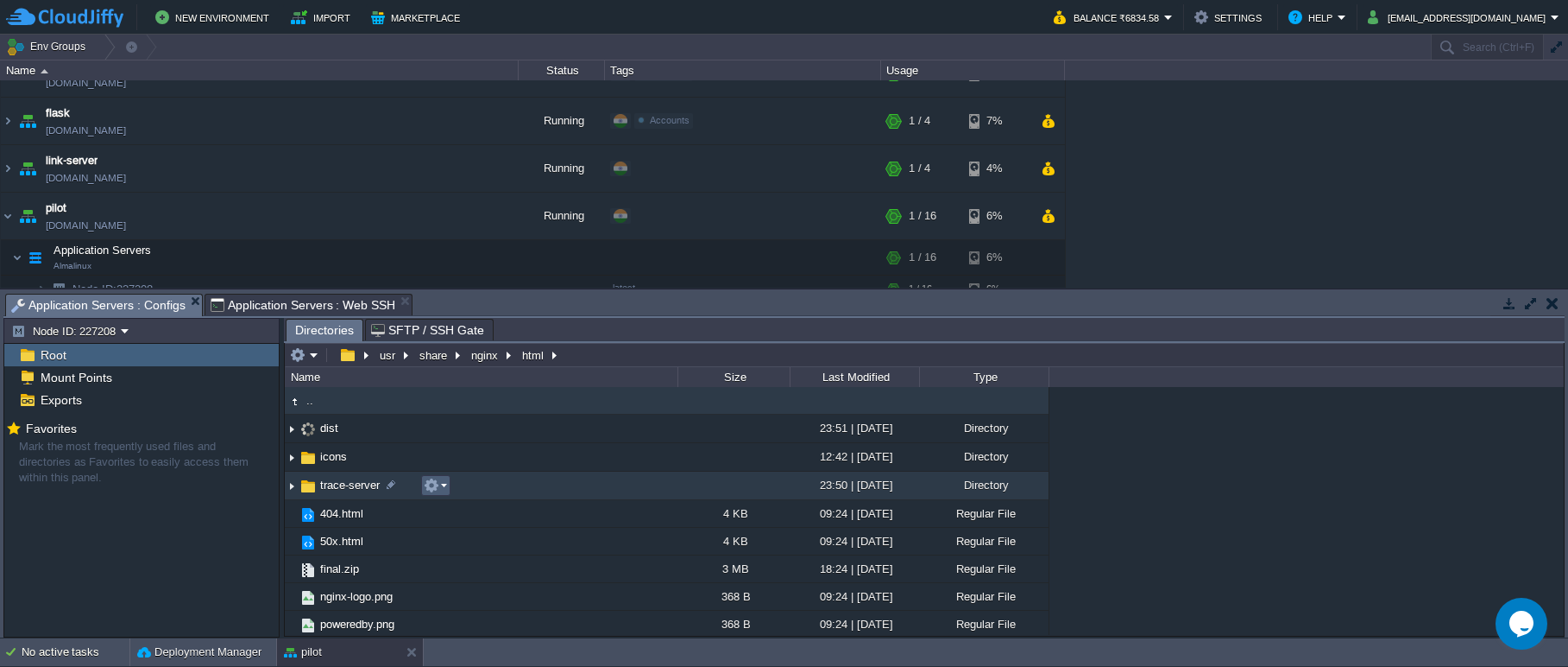
click at [440, 487] on em at bounding box center [435, 485] width 24 height 15
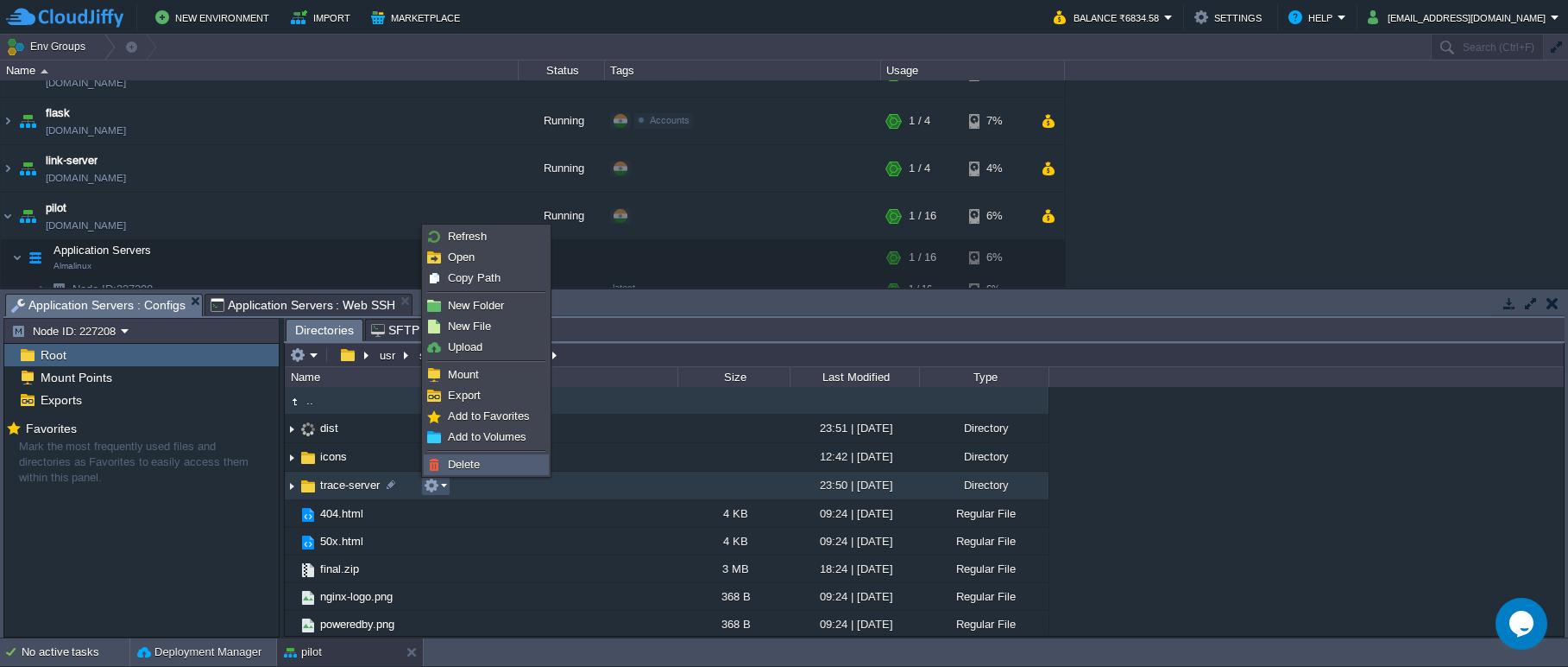
click at [460, 467] on span "Delete" at bounding box center [463, 464] width 32 height 13
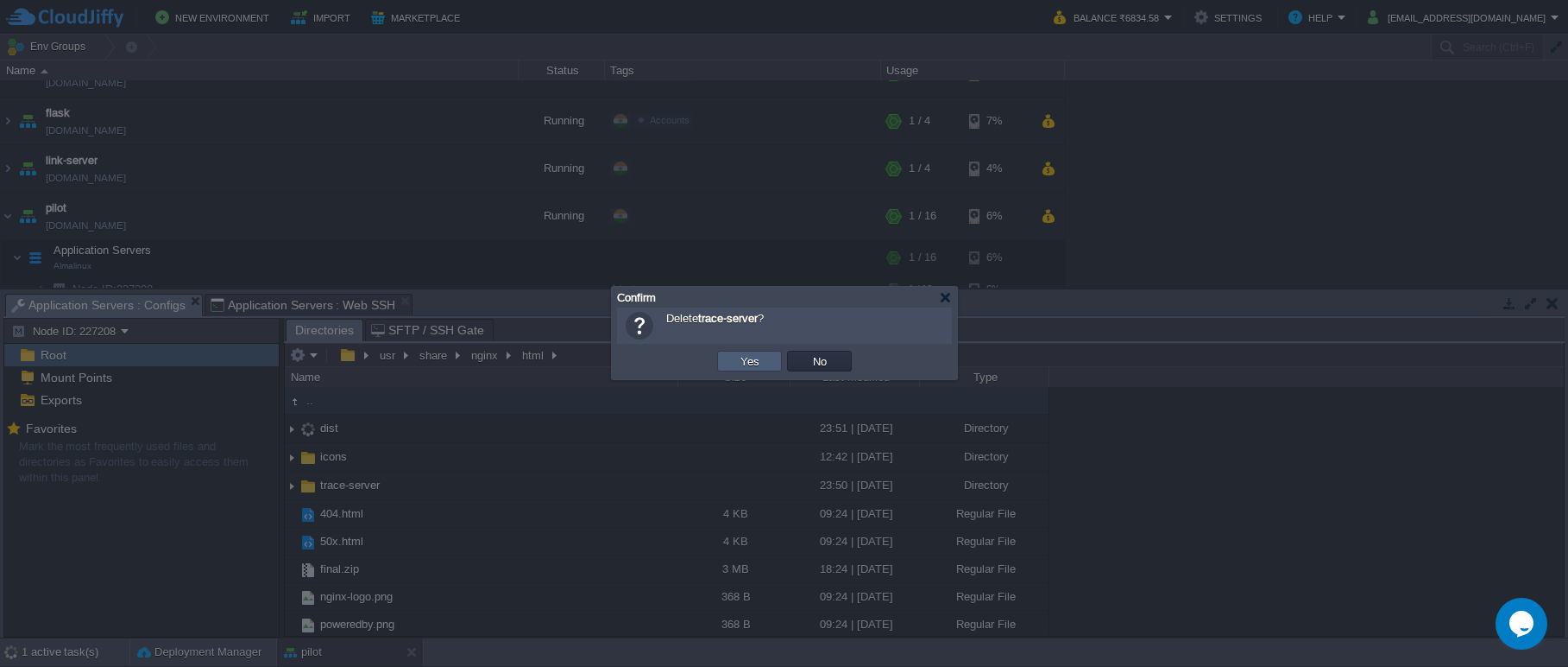
click at [725, 366] on td "Yes" at bounding box center [748, 361] width 65 height 21
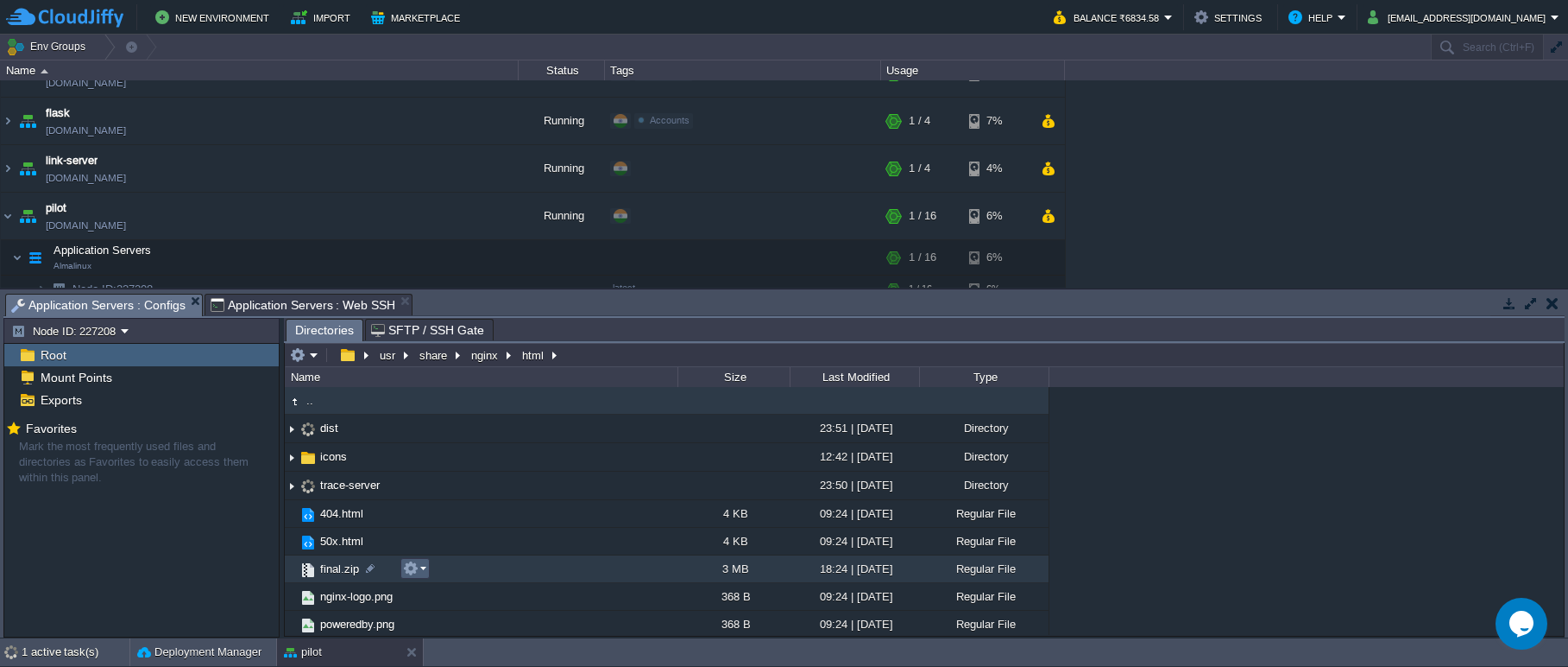
click at [427, 572] on td at bounding box center [415, 568] width 29 height 21
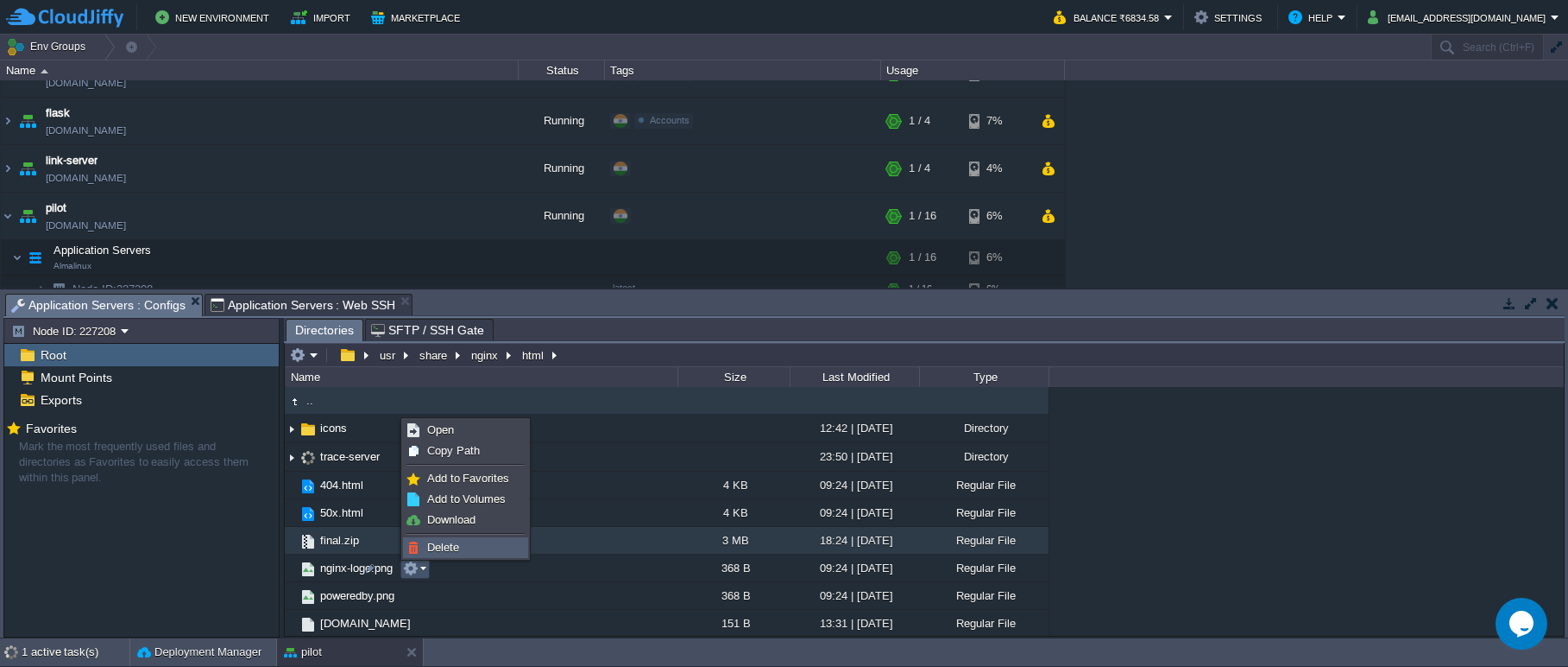
click at [444, 553] on span "Delete" at bounding box center [443, 547] width 32 height 13
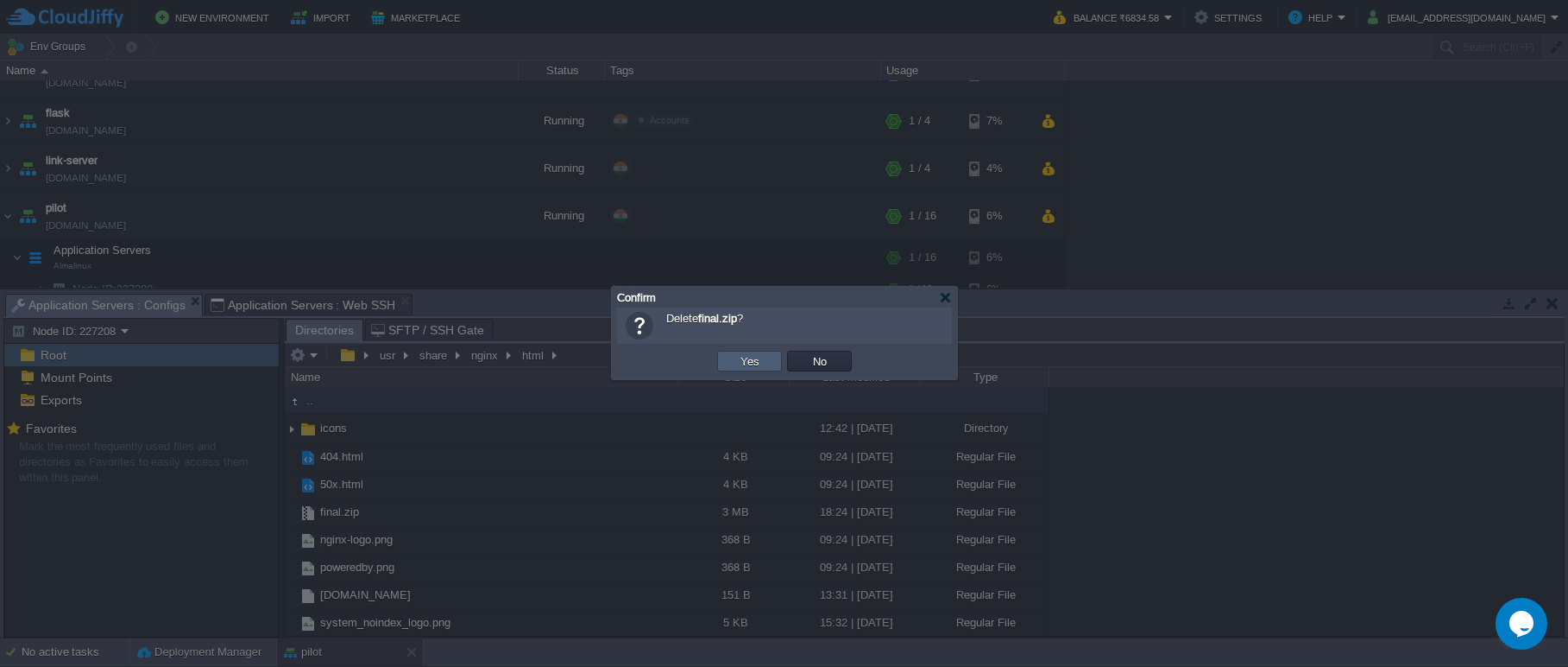
click at [720, 361] on td "Yes" at bounding box center [748, 361] width 65 height 21
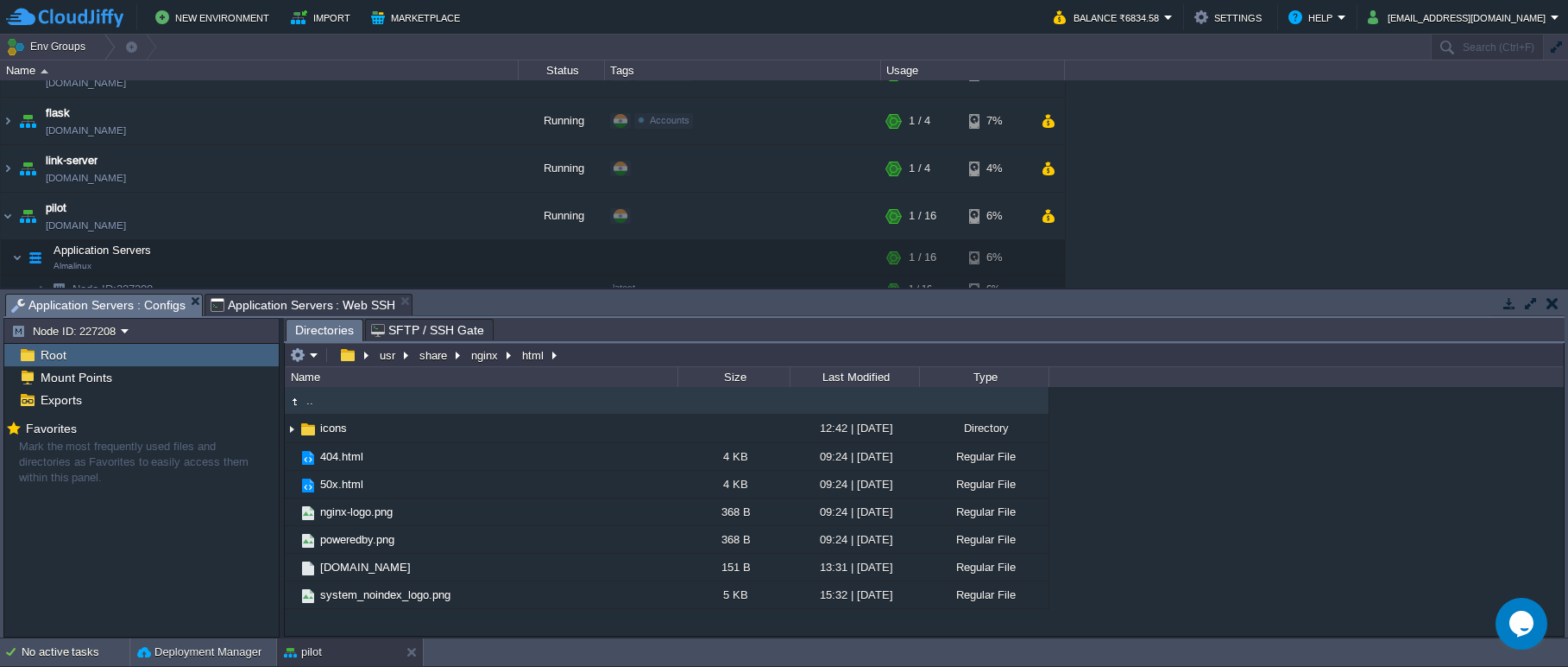
type input "/usr/share/nginx/html"
click at [582, 353] on input "/usr/share/nginx/html" at bounding box center [924, 354] width 1278 height 25
click at [433, 252] on td at bounding box center [441, 257] width 25 height 26
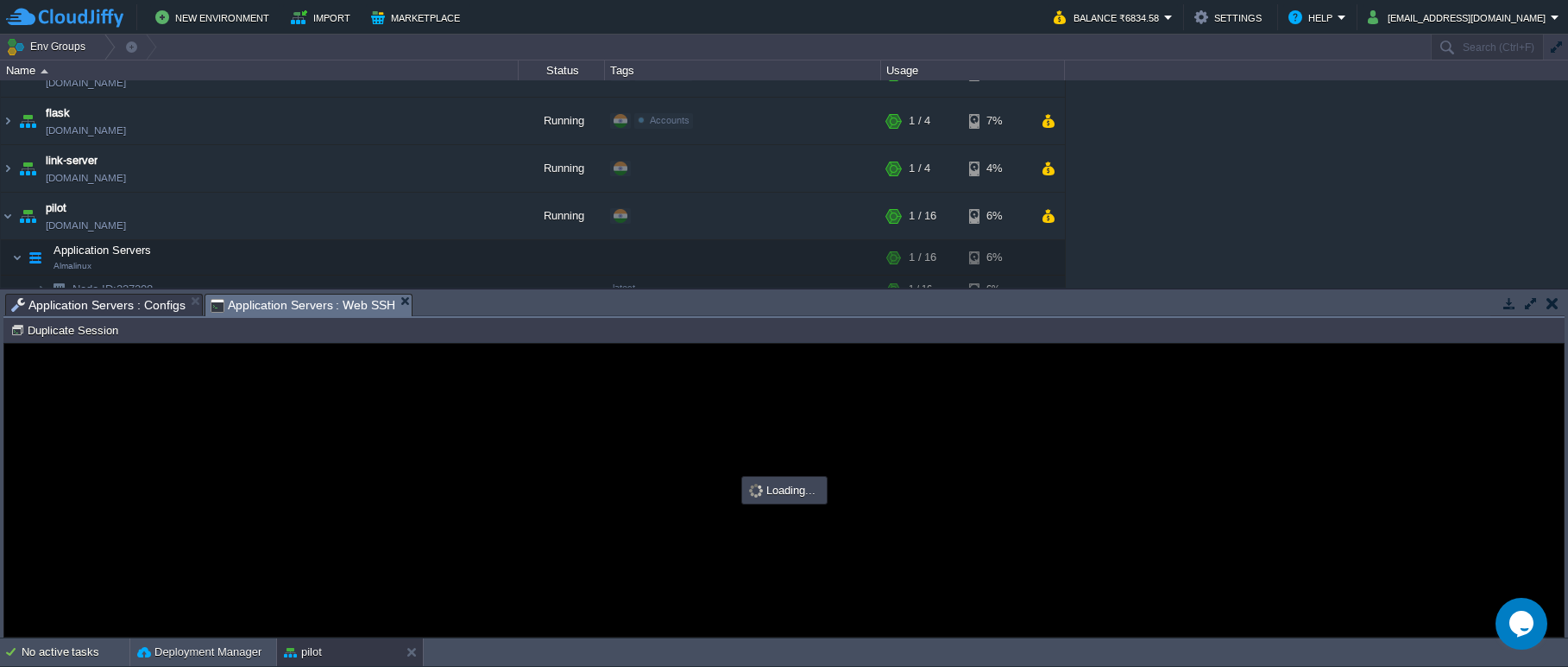
type input "#000000"
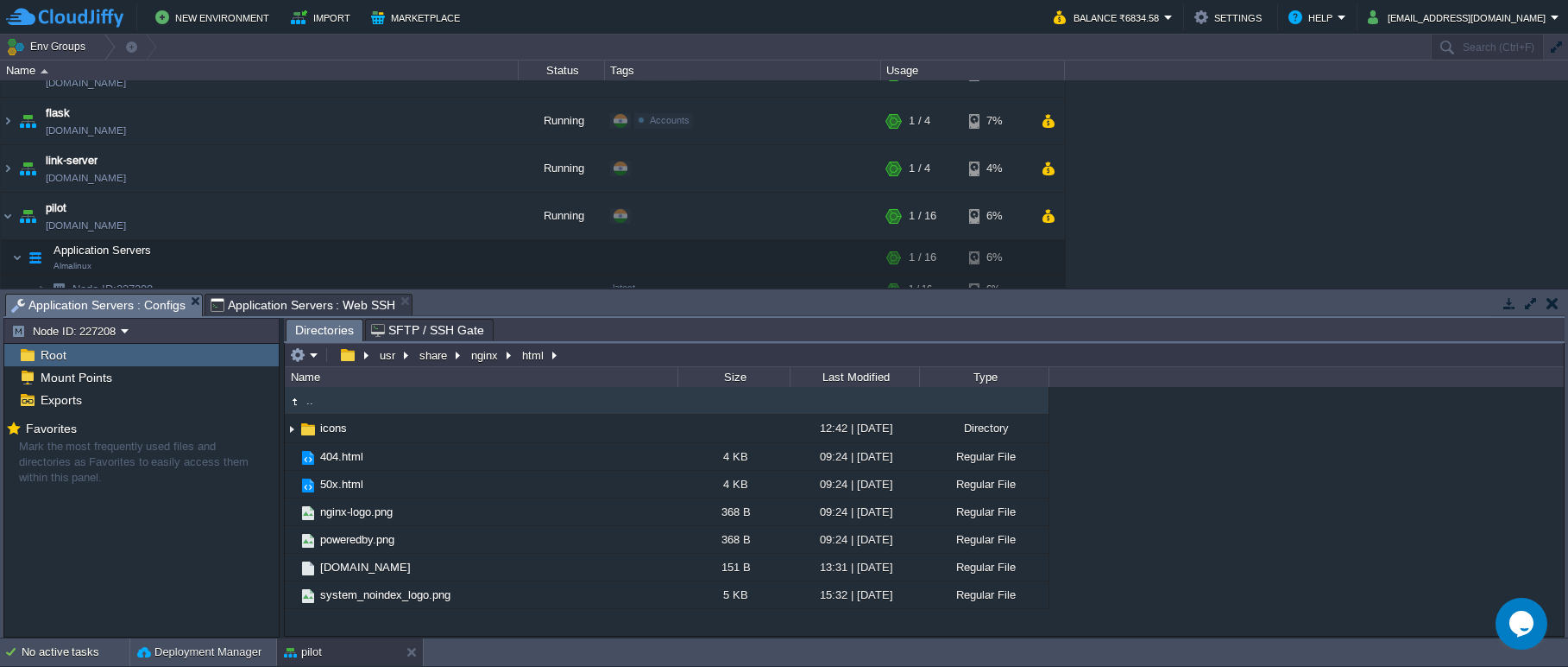
click at [169, 305] on span "Application Servers : Configs" at bounding box center [97, 305] width 174 height 22
click at [314, 360] on em at bounding box center [303, 354] width 28 height 15
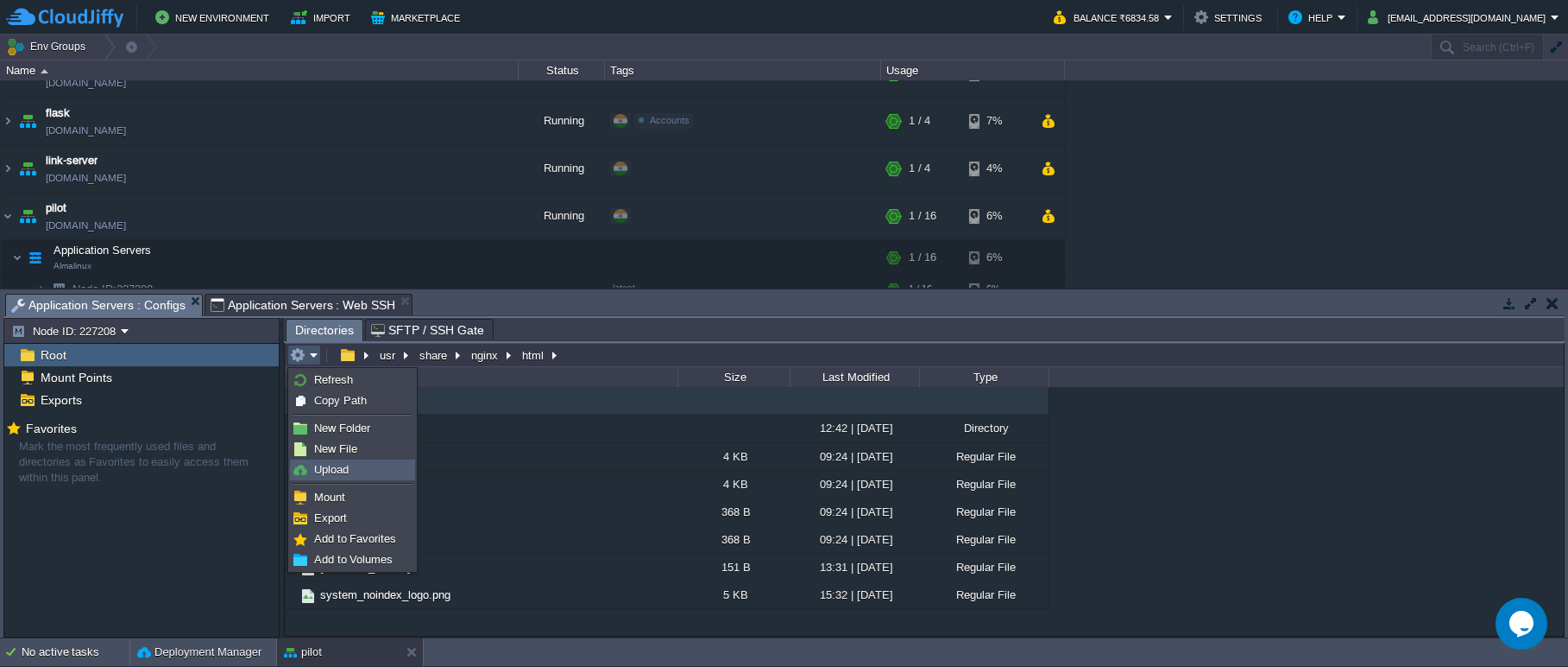
click at [366, 465] on link "Upload" at bounding box center [352, 469] width 124 height 19
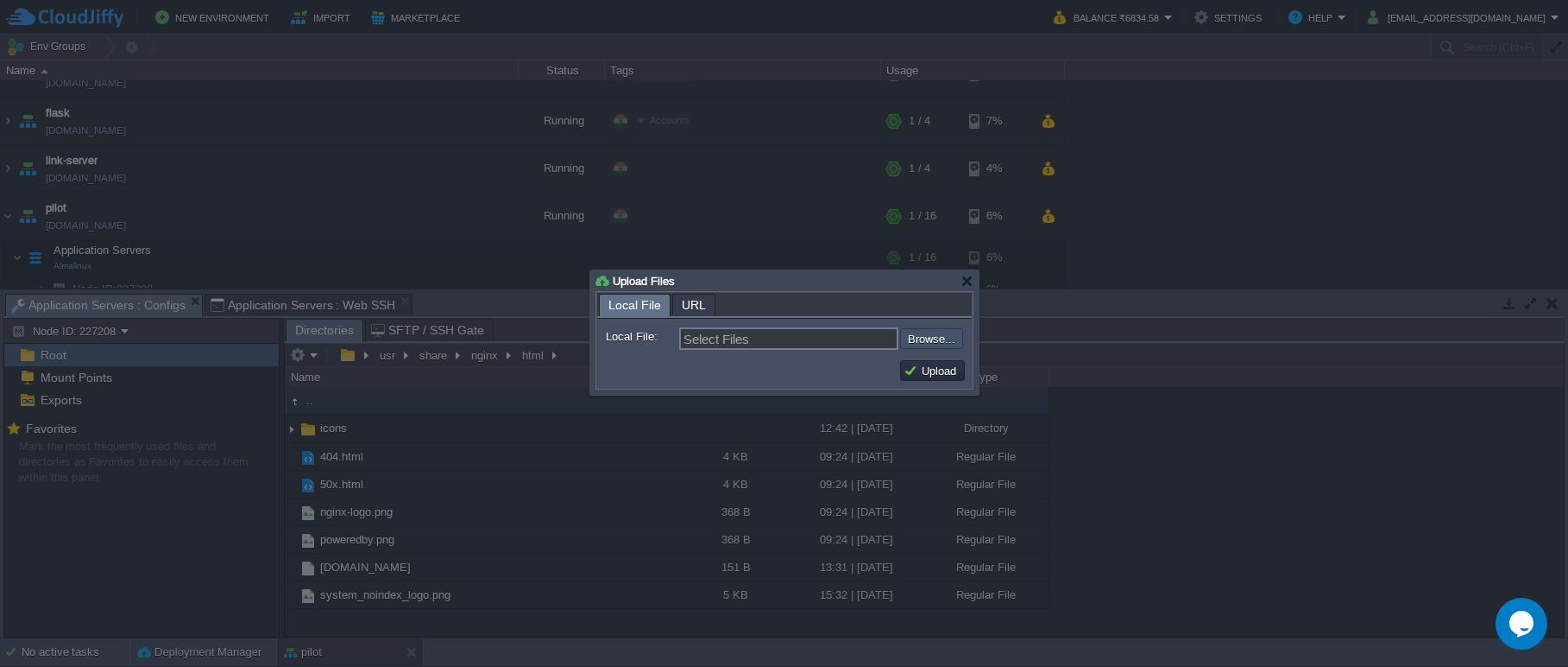
click at [920, 347] on input "file" at bounding box center [854, 338] width 219 height 21
type input "C:\fakepath\final.zip"
type input "final.zip"
click at [912, 378] on button "Upload" at bounding box center [932, 370] width 57 height 15
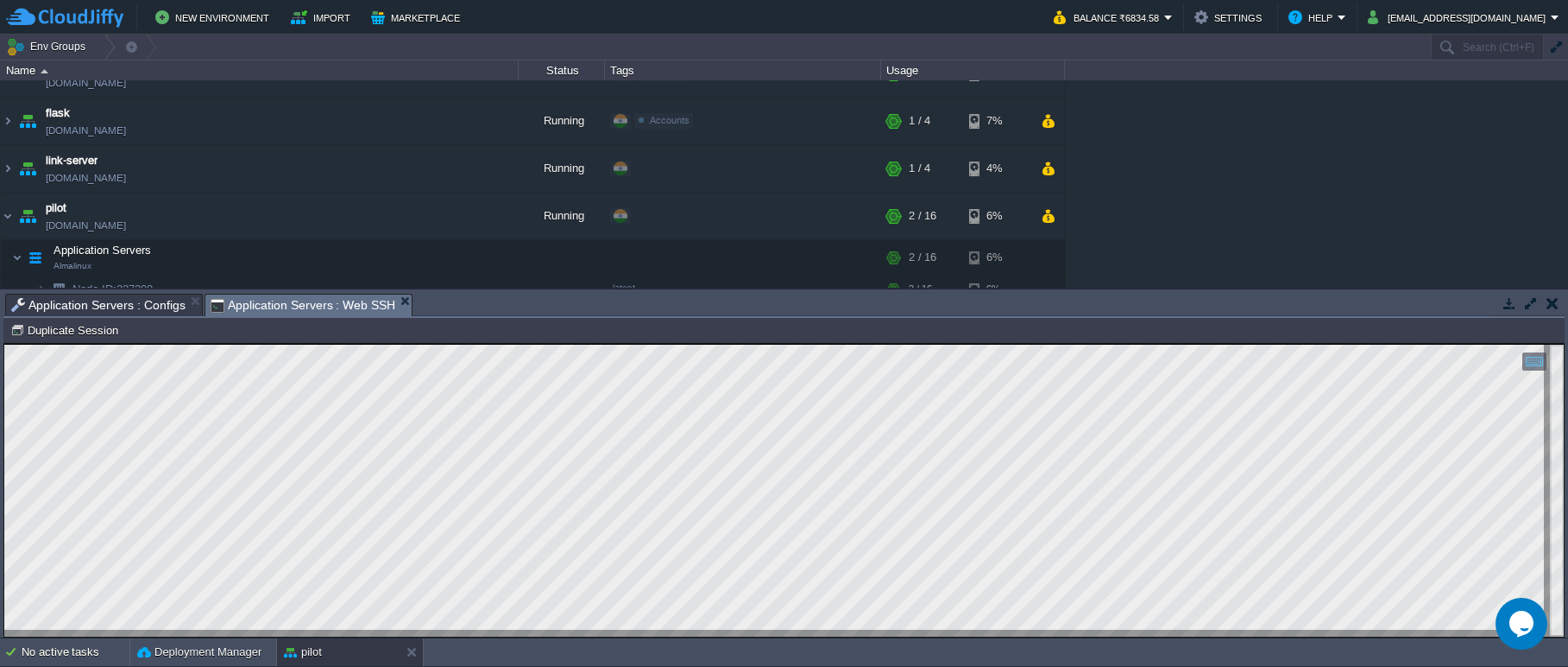
click at [368, 303] on span "Application Servers : Web SSH" at bounding box center [303, 305] width 186 height 22
click at [337, 258] on button "button" at bounding box center [337, 257] width 15 height 15
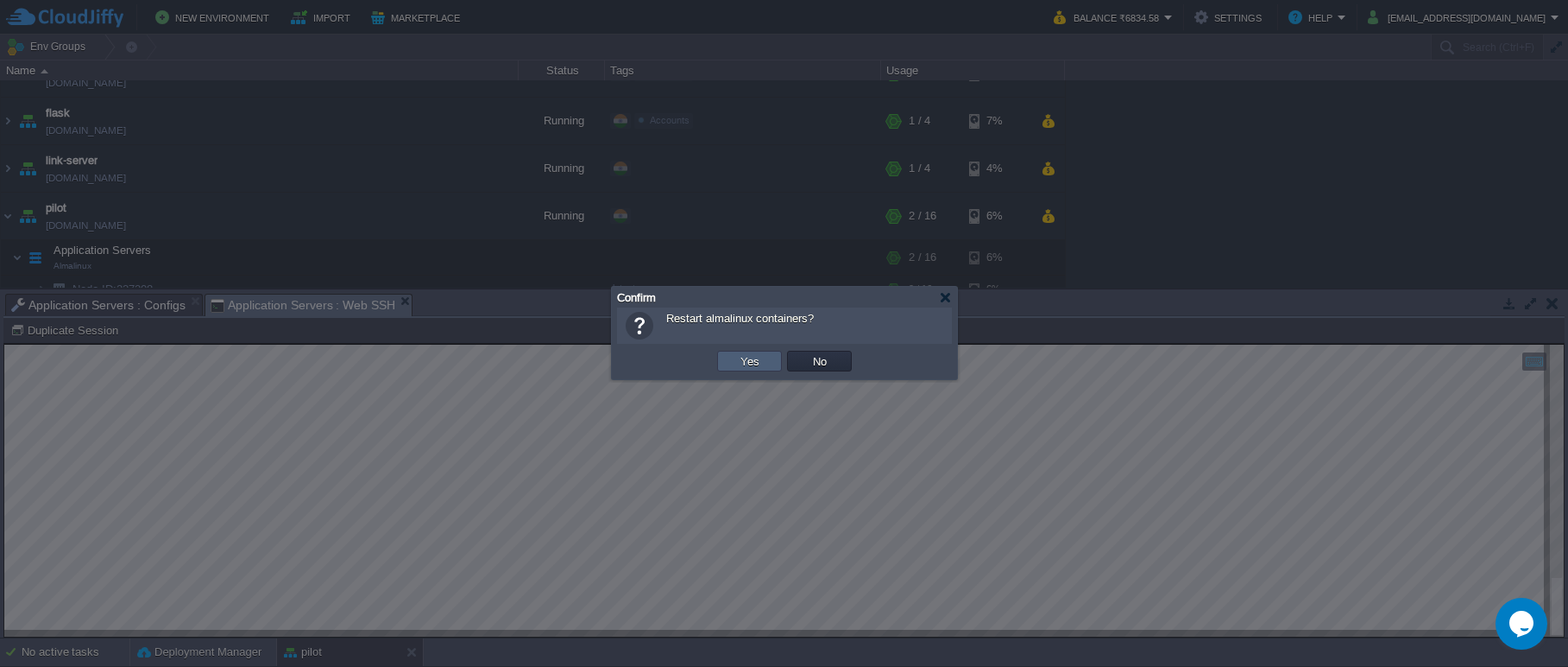
click at [738, 364] on button "Yes" at bounding box center [749, 361] width 29 height 15
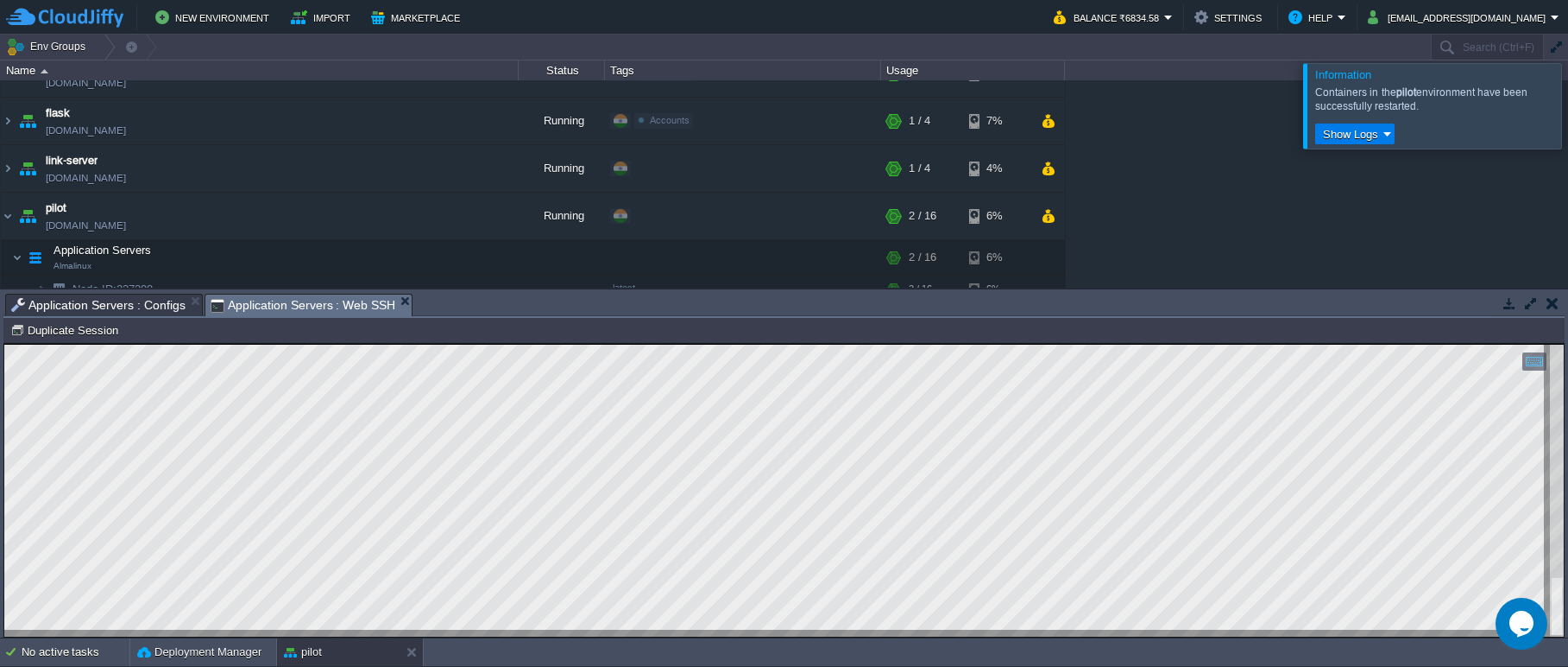
click at [1567, 85] on div at bounding box center [1588, 105] width 0 height 85
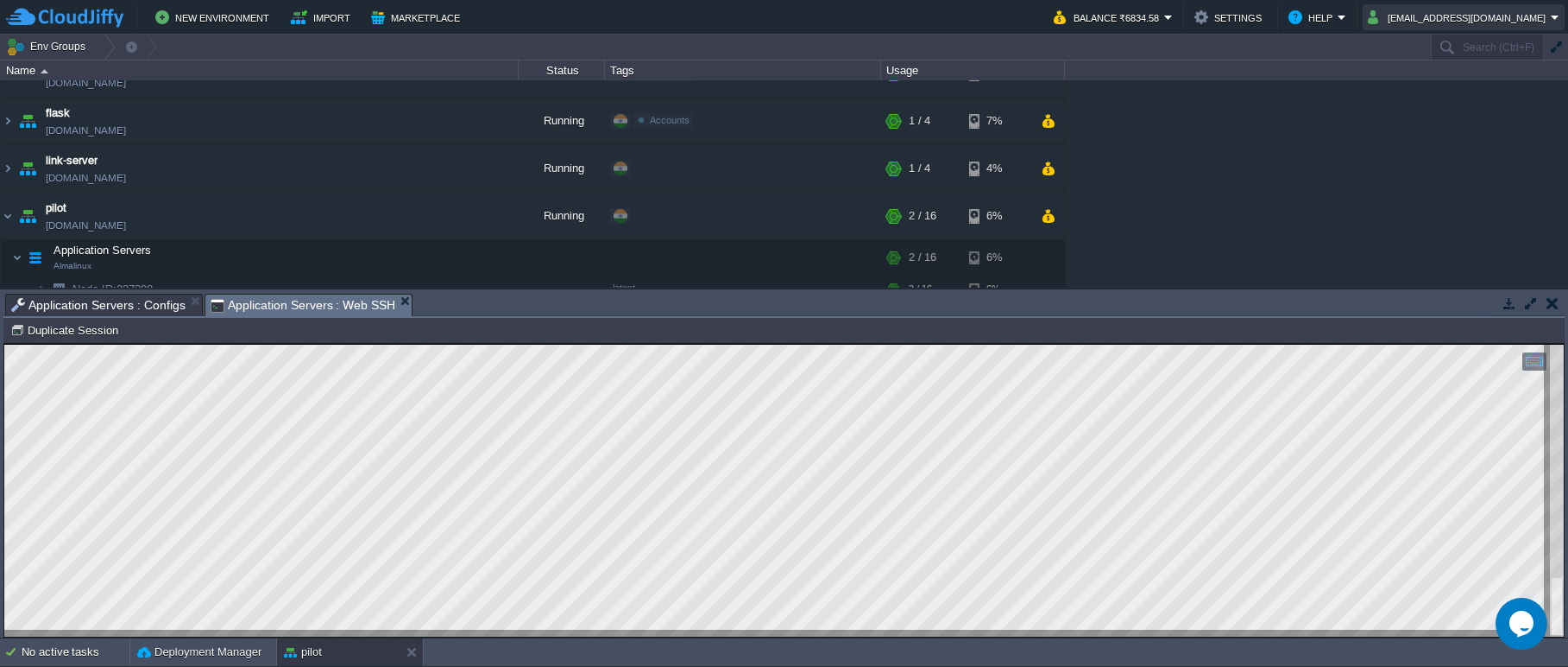
click at [1447, 18] on button "[EMAIL_ADDRESS][DOMAIN_NAME]" at bounding box center [1459, 17] width 183 height 21
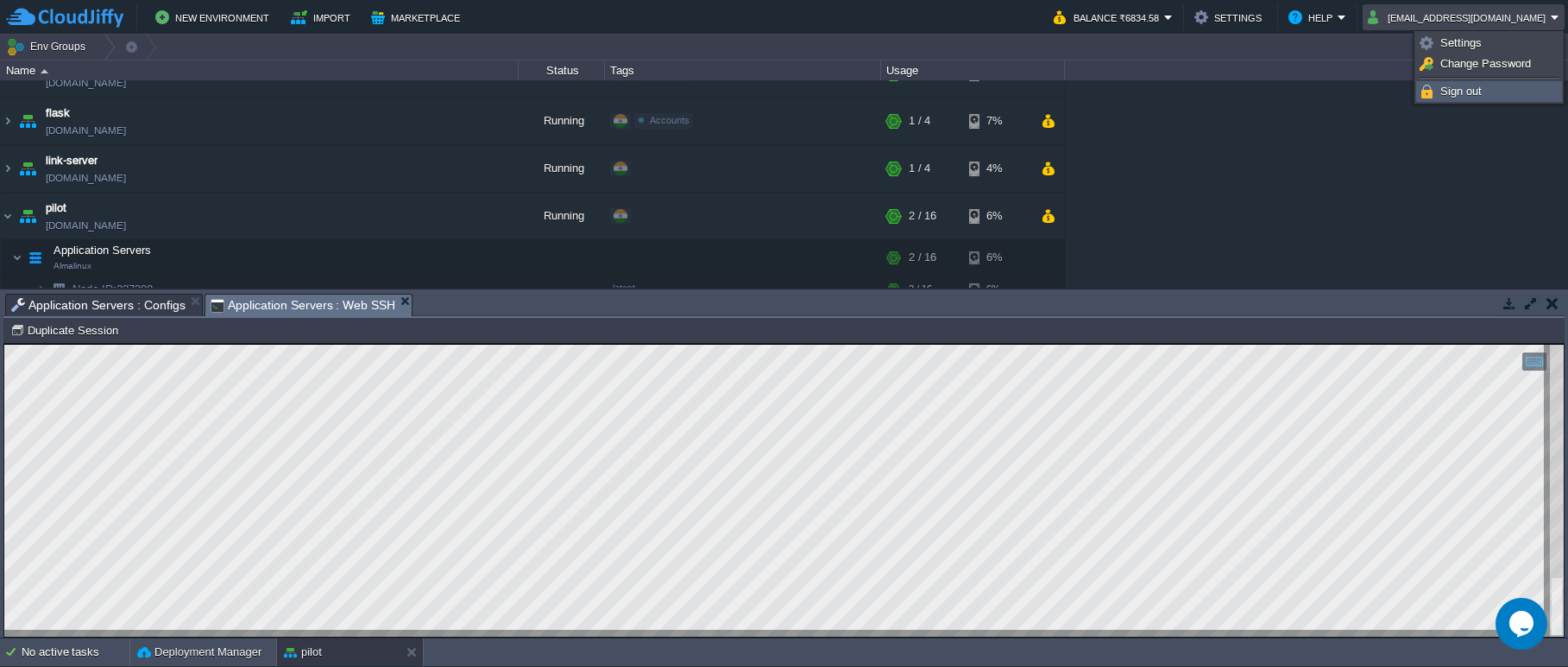
click at [1461, 87] on span "Sign out" at bounding box center [1460, 91] width 41 height 13
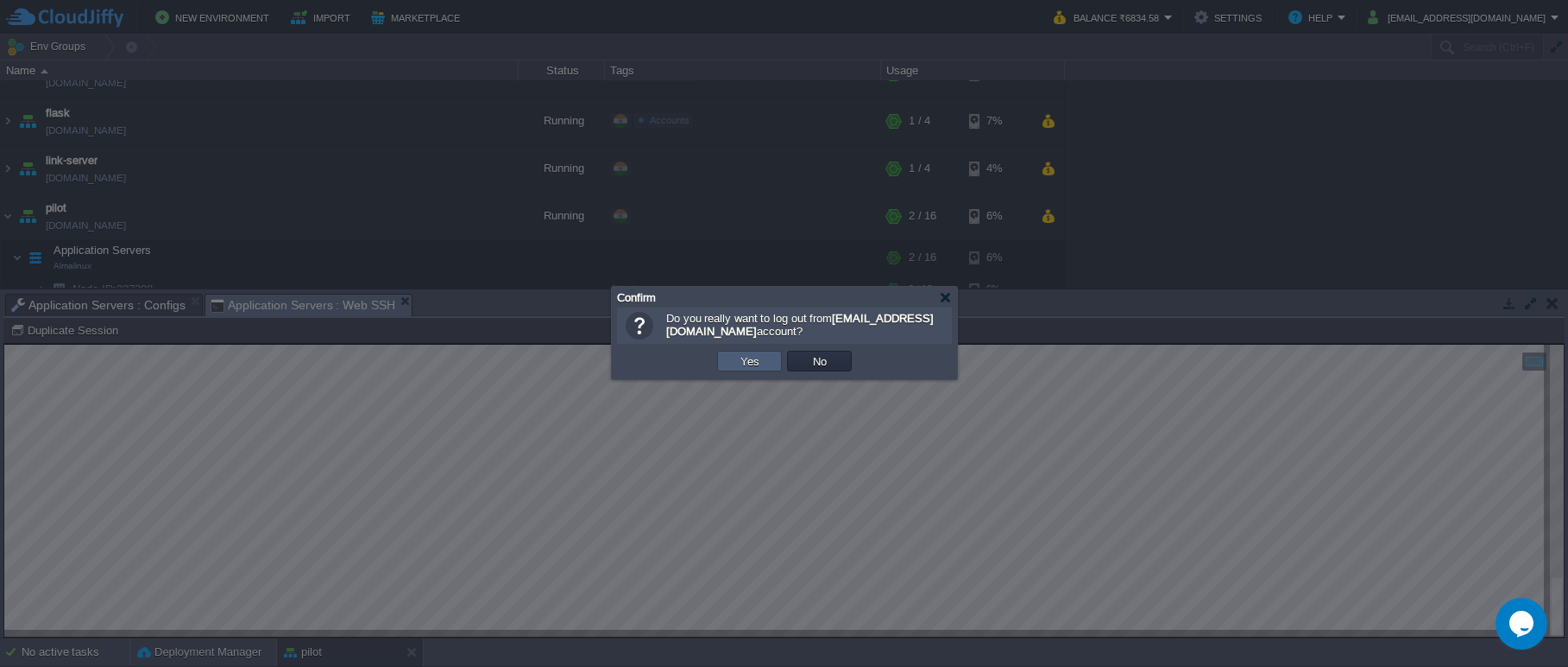
click at [740, 357] on button "Yes" at bounding box center [749, 361] width 29 height 15
